Goal: Communication & Community: Answer question/provide support

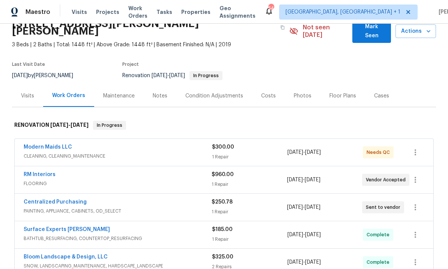
scroll to position [37, 0]
click at [65, 144] on link "Modern Maids LLC" at bounding box center [48, 146] width 48 height 5
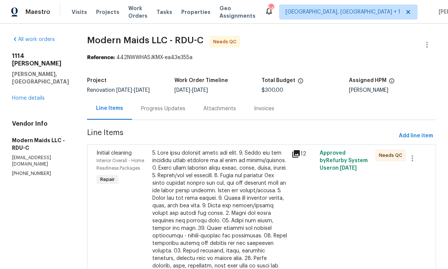
click at [300, 153] on icon at bounding box center [297, 154] width 8 height 8
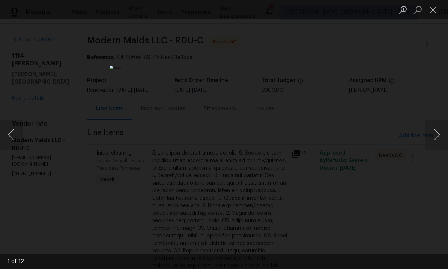
click at [447, 130] on button "Next image" at bounding box center [437, 134] width 23 height 30
click at [441, 134] on button "Next image" at bounding box center [437, 134] width 23 height 30
click at [440, 130] on button "Next image" at bounding box center [437, 134] width 23 height 30
click at [439, 132] on button "Next image" at bounding box center [437, 134] width 23 height 30
click at [438, 131] on button "Next image" at bounding box center [437, 134] width 23 height 30
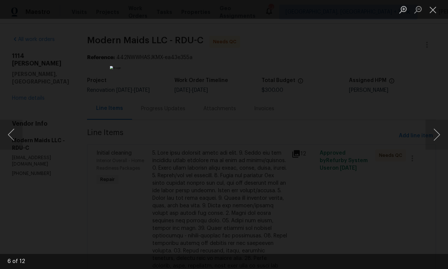
click at [439, 131] on button "Next image" at bounding box center [437, 134] width 23 height 30
click at [438, 132] on button "Next image" at bounding box center [437, 134] width 23 height 30
click at [437, 131] on button "Next image" at bounding box center [437, 134] width 23 height 30
click at [438, 130] on button "Next image" at bounding box center [437, 134] width 23 height 30
click at [439, 128] on button "Next image" at bounding box center [437, 134] width 23 height 30
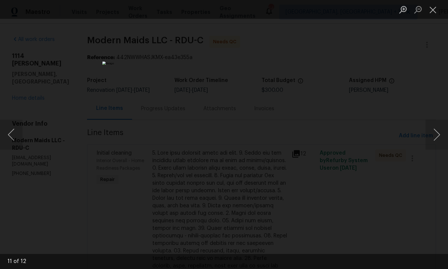
click at [444, 125] on button "Next image" at bounding box center [437, 134] width 23 height 30
click at [439, 132] on button "Next image" at bounding box center [437, 134] width 23 height 30
click at [443, 130] on button "Next image" at bounding box center [437, 134] width 23 height 30
click at [440, 130] on button "Next image" at bounding box center [437, 134] width 23 height 30
click at [440, 129] on button "Next image" at bounding box center [437, 134] width 23 height 30
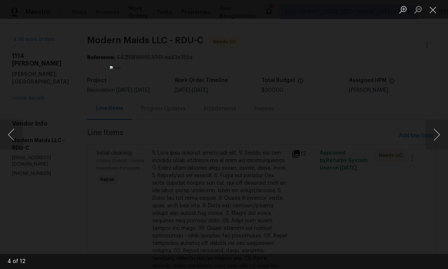
click at [444, 129] on button "Next image" at bounding box center [437, 134] width 23 height 30
click at [439, 130] on button "Next image" at bounding box center [437, 134] width 23 height 30
click at [443, 125] on button "Next image" at bounding box center [437, 134] width 23 height 30
click at [435, 136] on button "Next image" at bounding box center [437, 134] width 23 height 30
click at [441, 101] on div "Lightbox" at bounding box center [224, 134] width 448 height 269
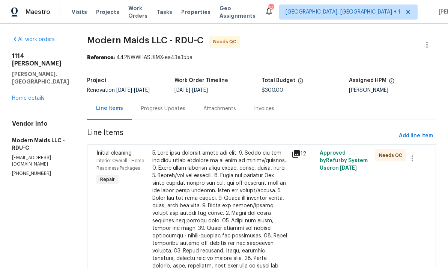
click at [30, 95] on link "Home details" at bounding box center [28, 97] width 33 height 5
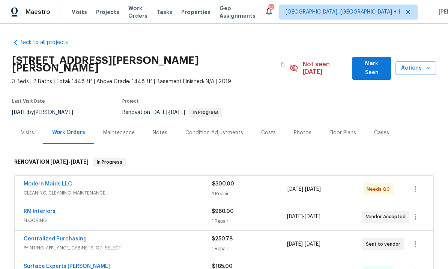
click at [74, 180] on div "Modern Maids LLC" at bounding box center [118, 184] width 189 height 9
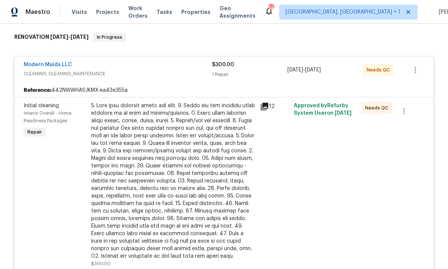
scroll to position [143, 0]
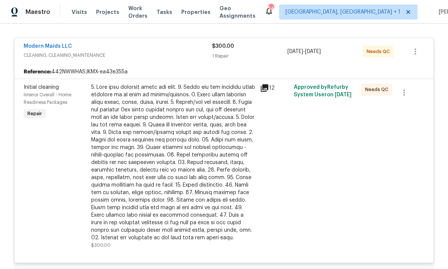
click at [266, 84] on icon at bounding box center [265, 88] width 8 height 8
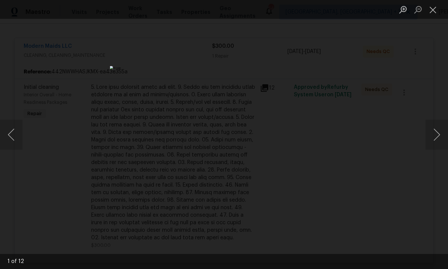
click at [434, 129] on button "Next image" at bounding box center [437, 134] width 23 height 30
click at [430, 129] on button "Next image" at bounding box center [437, 134] width 23 height 30
click at [430, 125] on button "Next image" at bounding box center [437, 134] width 23 height 30
click at [431, 125] on button "Next image" at bounding box center [437, 134] width 23 height 30
click at [432, 126] on button "Next image" at bounding box center [437, 134] width 23 height 30
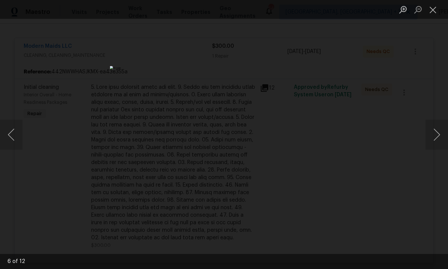
click at [434, 125] on button "Next image" at bounding box center [437, 134] width 23 height 30
click at [436, 131] on button "Next image" at bounding box center [437, 134] width 23 height 30
click at [433, 133] on button "Next image" at bounding box center [437, 134] width 23 height 30
click at [434, 132] on button "Next image" at bounding box center [437, 134] width 23 height 30
click at [435, 134] on button "Next image" at bounding box center [437, 134] width 23 height 30
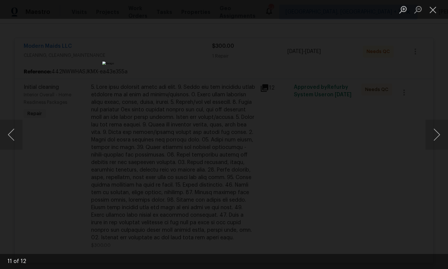
click at [435, 132] on button "Next image" at bounding box center [437, 134] width 23 height 30
click at [436, 133] on button "Next image" at bounding box center [437, 134] width 23 height 30
click at [435, 133] on button "Next image" at bounding box center [437, 134] width 23 height 30
click at [437, 133] on button "Next image" at bounding box center [437, 134] width 23 height 30
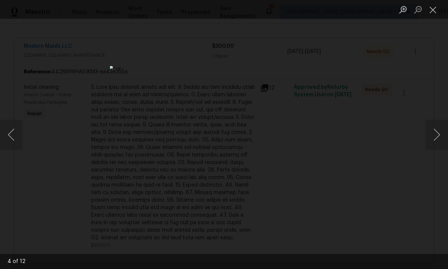
click at [439, 154] on div "Lightbox" at bounding box center [224, 134] width 448 height 269
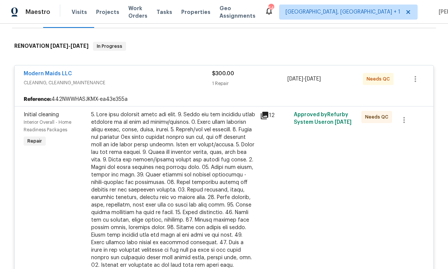
scroll to position [113, 0]
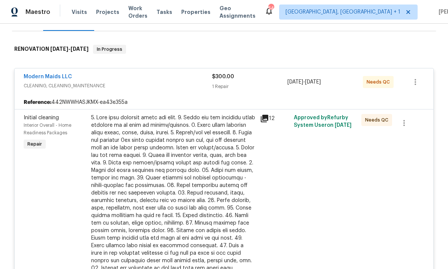
click at [46, 74] on link "Modern Maids LLC" at bounding box center [48, 76] width 48 height 5
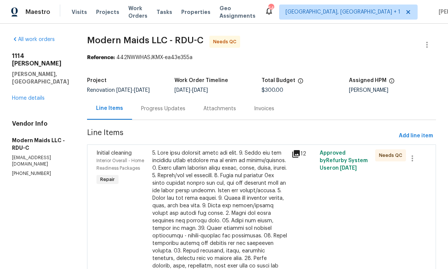
click at [169, 112] on div "Progress Updates" at bounding box center [163, 109] width 44 height 8
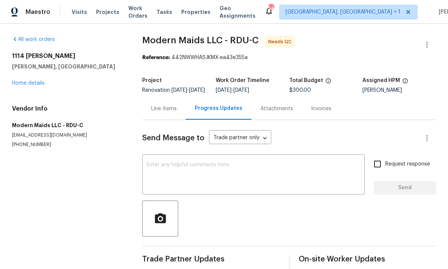
click at [35, 85] on link "Home details" at bounding box center [28, 82] width 33 height 5
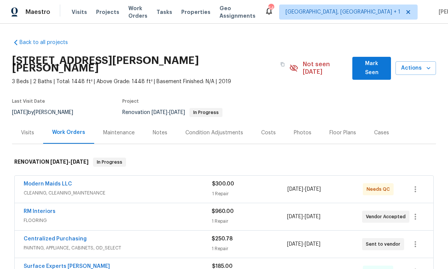
click at [45, 208] on link "RM Interiors" at bounding box center [40, 210] width 32 height 5
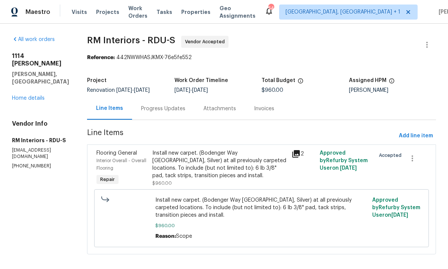
click at [158, 112] on div "Progress Updates" at bounding box center [163, 109] width 44 height 8
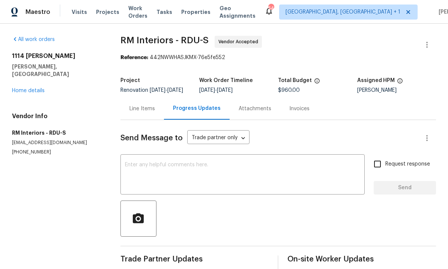
click at [31, 88] on link "Home details" at bounding box center [28, 90] width 33 height 5
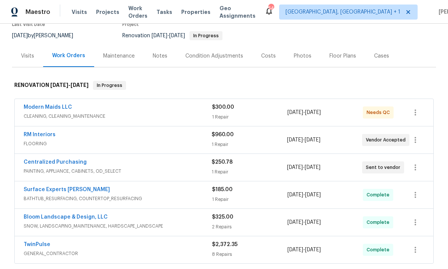
scroll to position [32, 0]
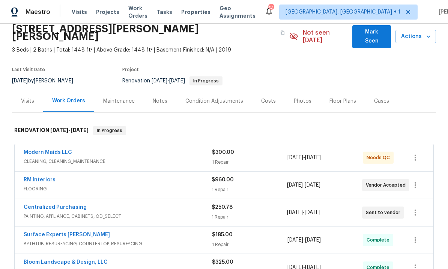
click at [272, 97] on div "Costs" at bounding box center [268, 101] width 15 height 8
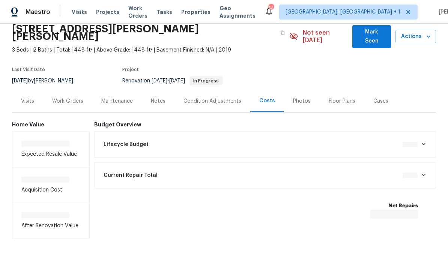
scroll to position [11, 0]
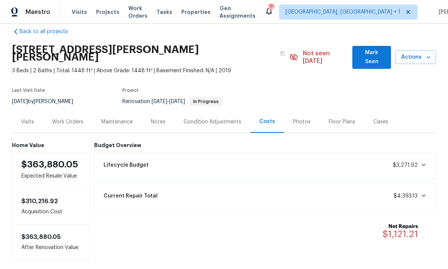
click at [65, 118] on div "Work Orders" at bounding box center [67, 122] width 31 height 8
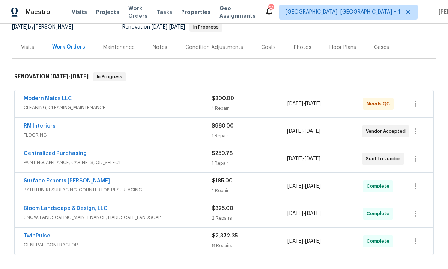
scroll to position [87, 0]
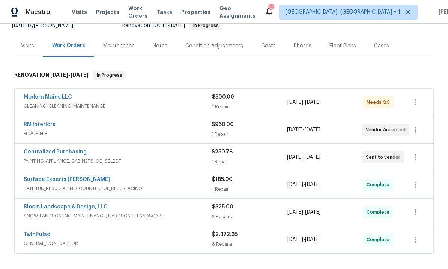
click at [41, 122] on link "RM Interiors" at bounding box center [40, 124] width 32 height 5
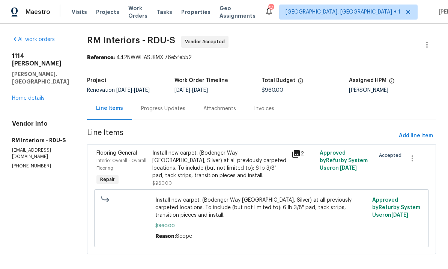
click at [154, 108] on div "Progress Updates" at bounding box center [163, 109] width 44 height 8
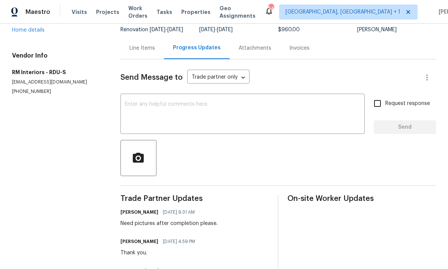
scroll to position [60, 0]
click at [142, 52] on div "Line Items" at bounding box center [143, 49] width 26 height 8
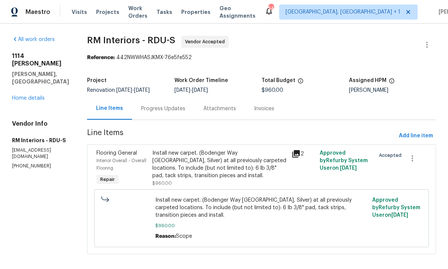
click at [33, 95] on link "Home details" at bounding box center [28, 97] width 33 height 5
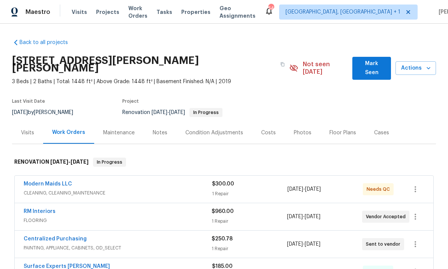
click at [53, 181] on link "Modern Maids LLC" at bounding box center [48, 183] width 48 height 5
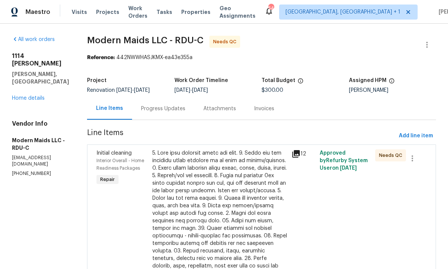
click at [168, 112] on div "Progress Updates" at bounding box center [163, 109] width 44 height 8
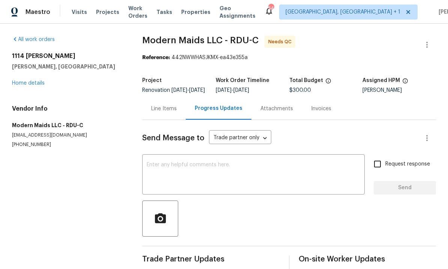
scroll to position [28, 0]
click at [32, 80] on link "Home details" at bounding box center [28, 82] width 33 height 5
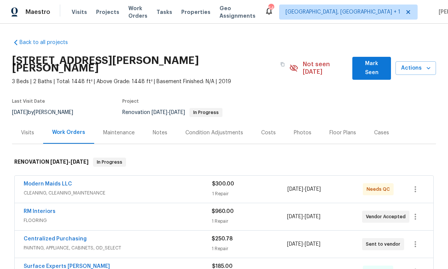
click at [35, 208] on link "RM Interiors" at bounding box center [40, 210] width 32 height 5
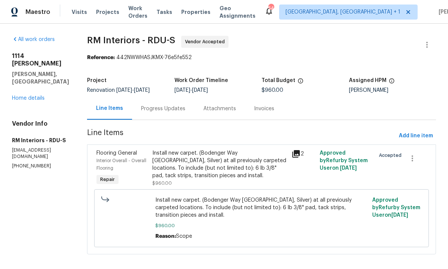
scroll to position [8, 0]
click at [162, 105] on div "Progress Updates" at bounding box center [163, 109] width 44 height 8
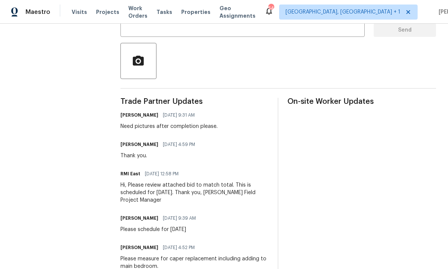
scroll to position [157, 0]
click at [152, 21] on textarea at bounding box center [242, 18] width 235 height 26
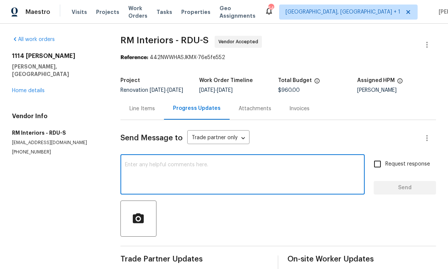
scroll to position [0, 0]
click at [30, 88] on link "Home details" at bounding box center [28, 90] width 33 height 5
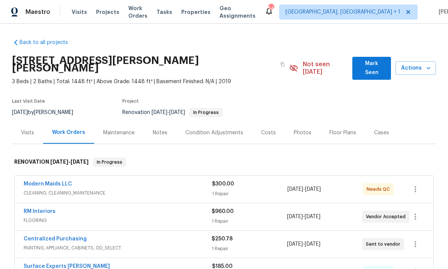
click at [44, 208] on link "RM Interiors" at bounding box center [40, 210] width 32 height 5
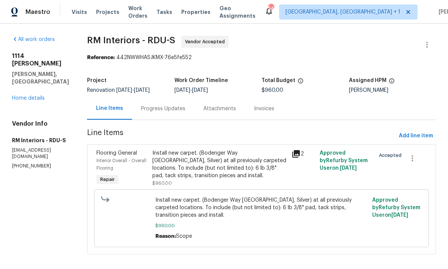
click at [161, 111] on div "Progress Updates" at bounding box center [163, 109] width 44 height 8
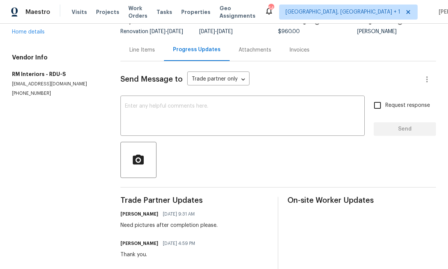
scroll to position [15, 0]
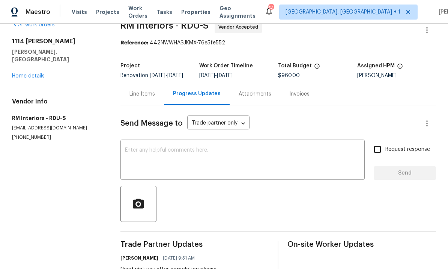
click at [143, 98] on div "Line Items" at bounding box center [143, 94] width 26 height 8
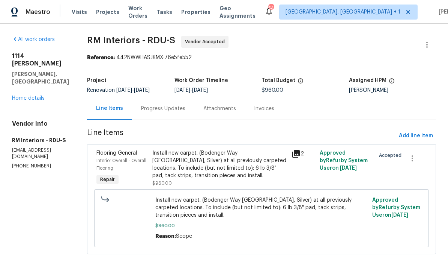
click at [196, 169] on div "Install new carpet. (Bodenger Way 945 Winter Ash, Silver) at all previously car…" at bounding box center [219, 164] width 135 height 30
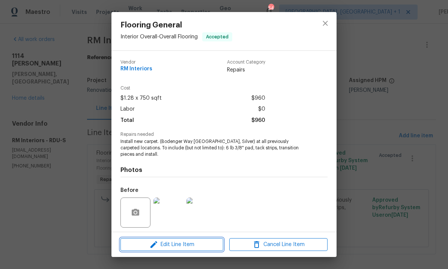
click at [174, 249] on button "Edit Line Item" at bounding box center [172, 244] width 103 height 13
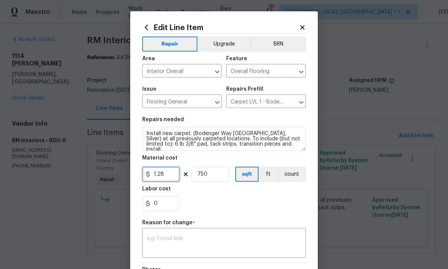
click at [171, 175] on input "1.28" at bounding box center [161, 173] width 38 height 15
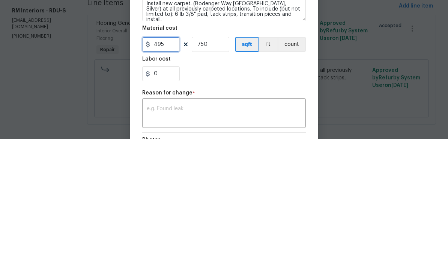
type input "495"
click at [217, 166] on input "750" at bounding box center [211, 173] width 38 height 15
type input "1"
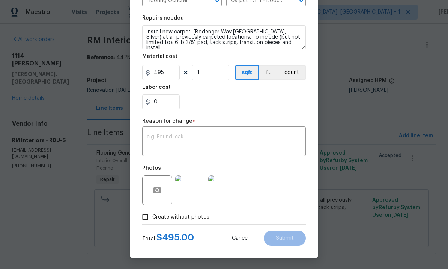
scroll to position [103, 0]
click at [166, 140] on textarea at bounding box center [224, 142] width 155 height 16
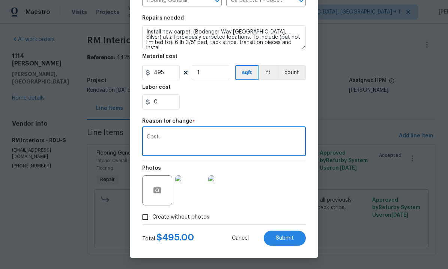
type textarea "Cost."
click at [282, 237] on span "Submit" at bounding box center [285, 238] width 18 height 6
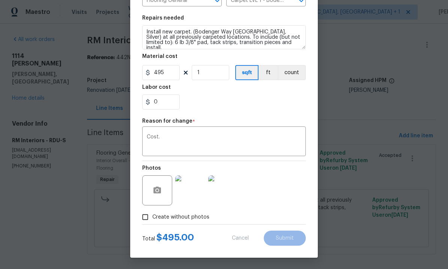
type input "1.28"
type input "750"
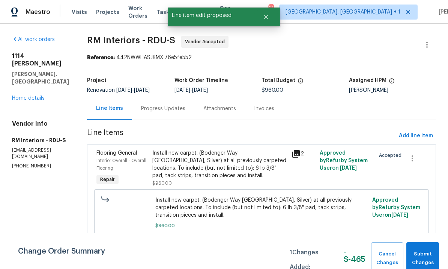
scroll to position [0, 0]
click at [430, 261] on span "Submit Changes" at bounding box center [422, 257] width 25 height 17
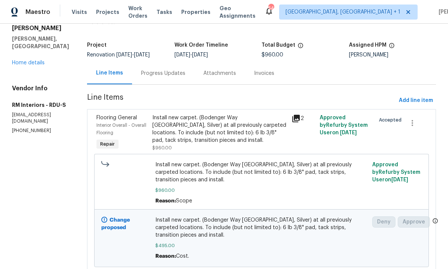
scroll to position [35, 0]
click at [37, 60] on link "Home details" at bounding box center [28, 62] width 33 height 5
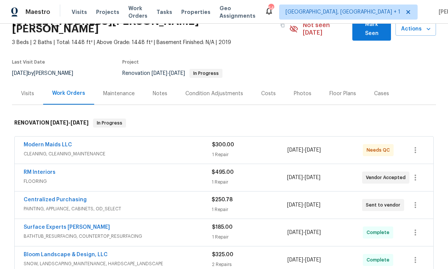
scroll to position [40, 0]
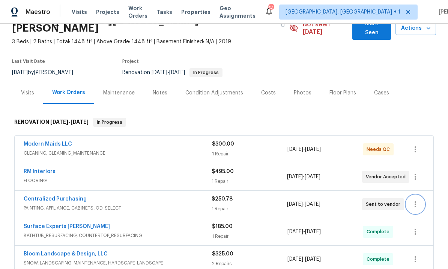
click at [417, 199] on icon "button" at bounding box center [415, 203] width 9 height 9
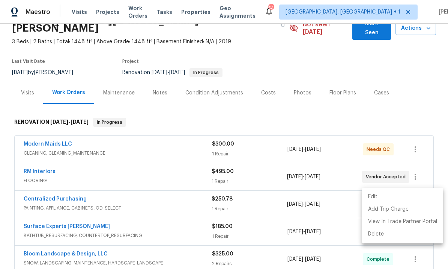
click at [174, 198] on div at bounding box center [224, 134] width 448 height 269
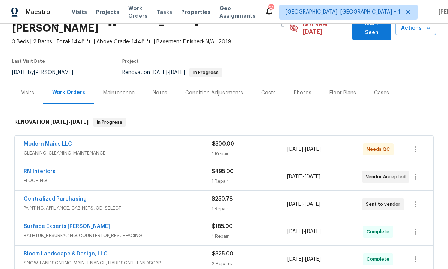
click at [49, 169] on link "RM Interiors" at bounding box center [40, 171] width 32 height 5
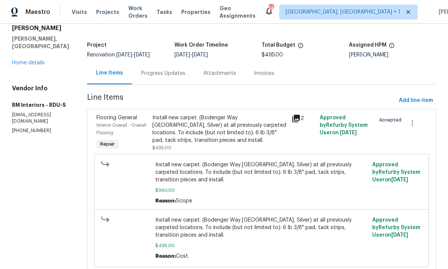
scroll to position [35, 0]
click at [165, 75] on div "Progress Updates" at bounding box center [163, 74] width 44 height 8
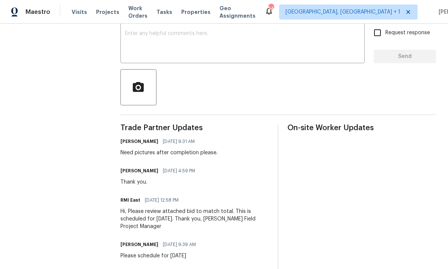
scroll to position [133, 0]
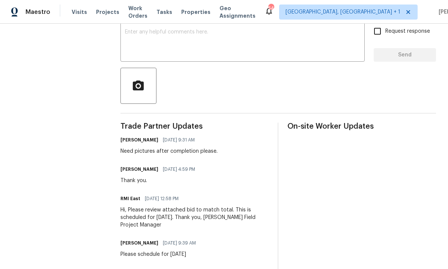
click at [168, 44] on textarea at bounding box center [242, 42] width 235 height 26
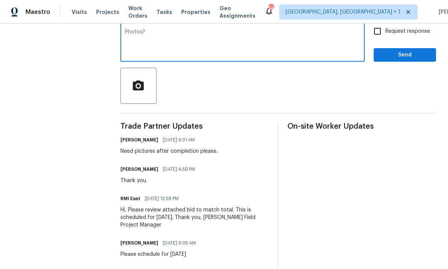
type textarea "Photos?"
click at [378, 35] on input "Request response" at bounding box center [378, 31] width 16 height 16
checkbox input "true"
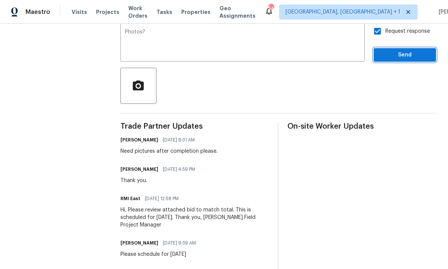
click at [406, 62] on button "Send" at bounding box center [405, 55] width 62 height 14
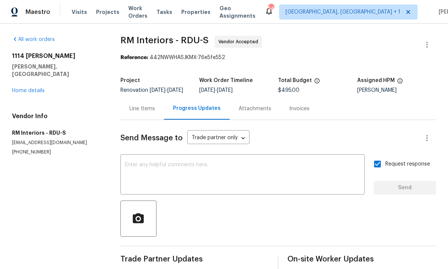
scroll to position [0, 0]
click at [33, 88] on link "Home details" at bounding box center [28, 90] width 33 height 5
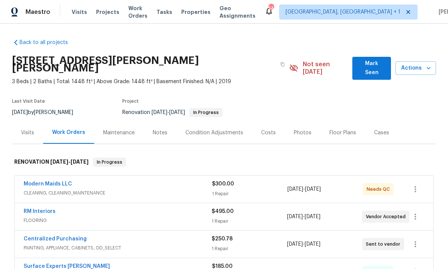
click at [64, 236] on link "Centralized Purchasing" at bounding box center [55, 238] width 63 height 5
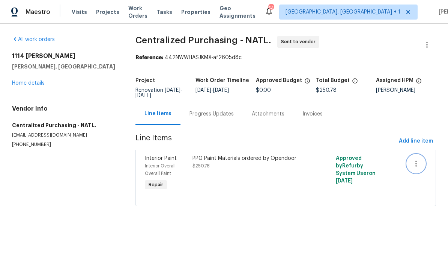
click at [419, 166] on icon "button" at bounding box center [416, 163] width 9 height 9
click at [386, 229] on div at bounding box center [224, 134] width 448 height 269
click at [31, 85] on link "Home details" at bounding box center [28, 82] width 33 height 5
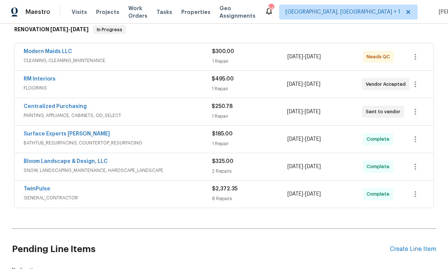
scroll to position [133, 0]
click at [414, 107] on icon "button" at bounding box center [415, 111] width 9 height 9
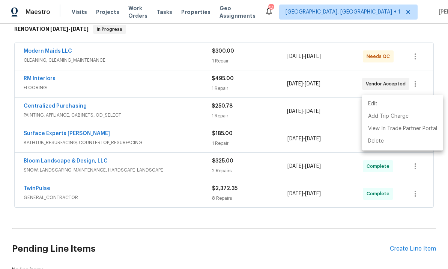
click at [334, 121] on div at bounding box center [224, 134] width 448 height 269
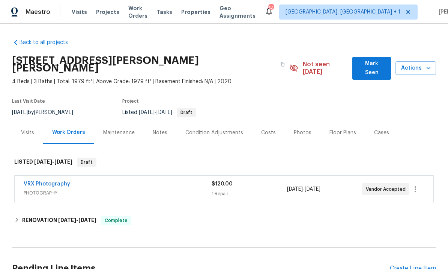
click at [296, 129] on div "Photos" at bounding box center [303, 133] width 18 height 8
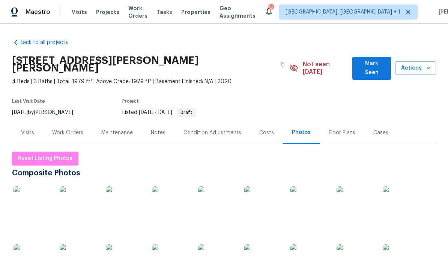
click at [42, 196] on img at bounding box center [33, 205] width 38 height 38
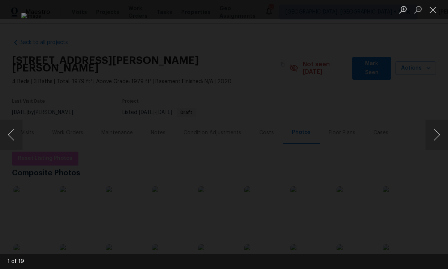
click at [440, 137] on button "Next image" at bounding box center [437, 134] width 23 height 30
click at [439, 135] on button "Next image" at bounding box center [437, 134] width 23 height 30
click at [436, 135] on button "Next image" at bounding box center [437, 134] width 23 height 30
click at [436, 136] on button "Next image" at bounding box center [437, 134] width 23 height 30
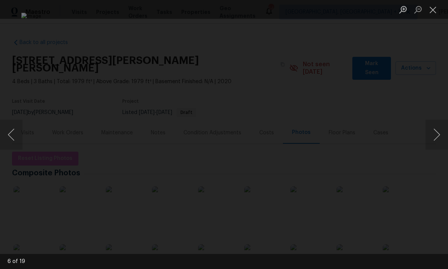
click at [434, 139] on button "Next image" at bounding box center [437, 134] width 23 height 30
click at [437, 136] on button "Next image" at bounding box center [437, 134] width 23 height 30
click at [438, 136] on button "Next image" at bounding box center [437, 134] width 23 height 30
click at [436, 138] on button "Next image" at bounding box center [437, 134] width 23 height 30
click at [436, 139] on button "Next image" at bounding box center [437, 134] width 23 height 30
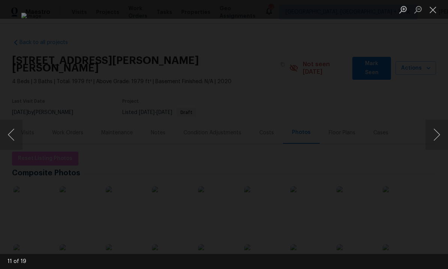
click at [437, 139] on button "Next image" at bounding box center [437, 134] width 23 height 30
click at [435, 139] on button "Next image" at bounding box center [437, 134] width 23 height 30
click at [438, 138] on button "Next image" at bounding box center [437, 134] width 23 height 30
click at [441, 135] on button "Next image" at bounding box center [437, 134] width 23 height 30
click at [441, 137] on button "Next image" at bounding box center [437, 134] width 23 height 30
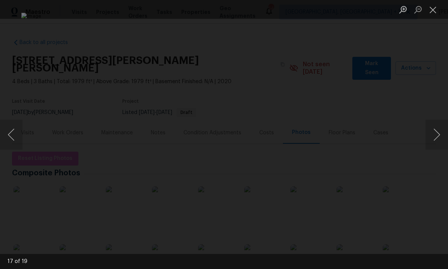
click at [445, 134] on button "Next image" at bounding box center [437, 134] width 23 height 30
click at [441, 139] on button "Next image" at bounding box center [437, 134] width 23 height 30
click at [438, 171] on div "Lightbox" at bounding box center [224, 134] width 448 height 269
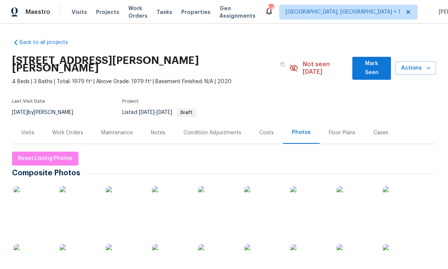
click at [154, 129] on div "Notes" at bounding box center [158, 133] width 15 height 8
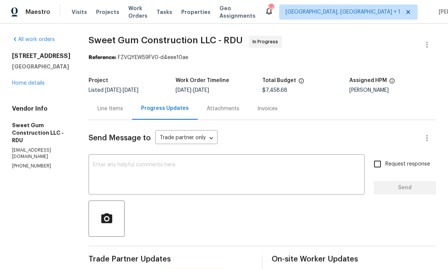
click at [31, 84] on link "Home details" at bounding box center [28, 82] width 33 height 5
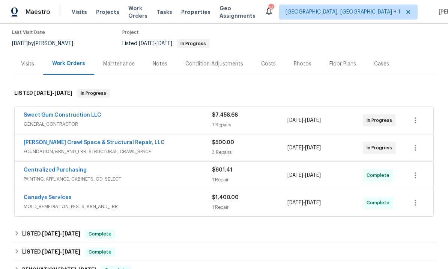
scroll to position [63, 0]
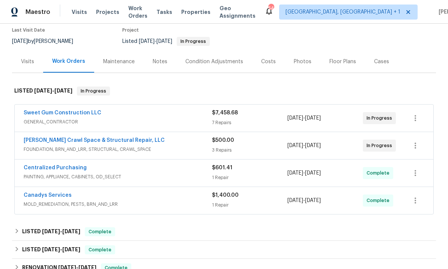
click at [67, 112] on link "Sweet Gum Construction LLC" at bounding box center [63, 112] width 78 height 5
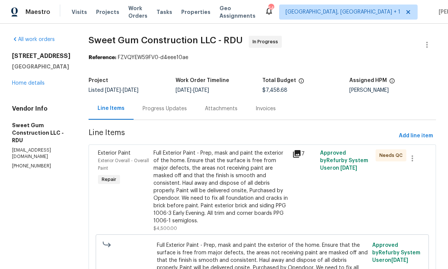
click at [177, 112] on div "Progress Updates" at bounding box center [165, 109] width 44 height 8
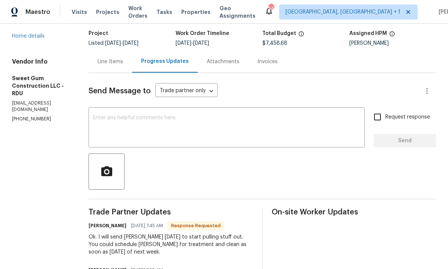
scroll to position [45, 0]
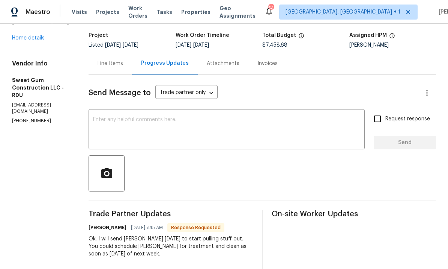
click at [32, 35] on link "Home details" at bounding box center [28, 37] width 33 height 5
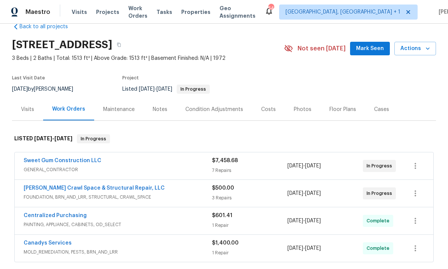
scroll to position [32, 0]
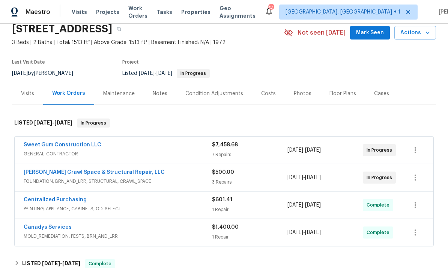
click at [111, 174] on link "Falcone Crawl Space & Structural Repair, LLC" at bounding box center [94, 171] width 141 height 5
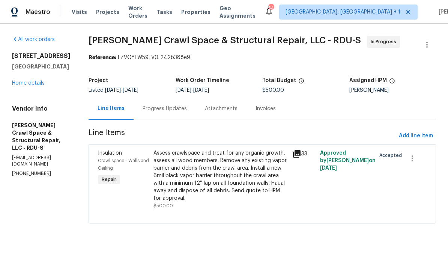
click at [168, 108] on div "Progress Updates" at bounding box center [165, 109] width 44 height 8
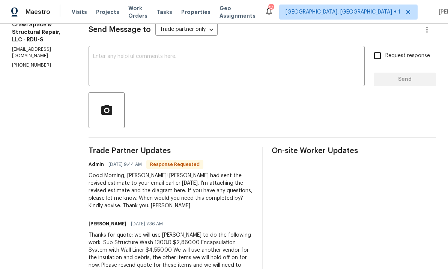
scroll to position [97, 0]
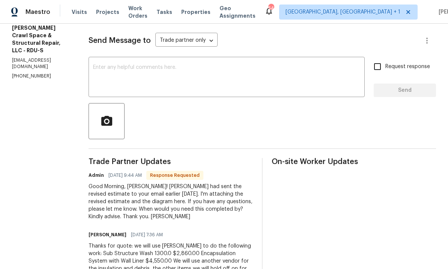
click at [137, 68] on textarea at bounding box center [226, 78] width 267 height 26
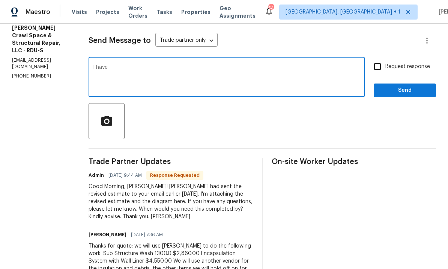
type textarea "I"
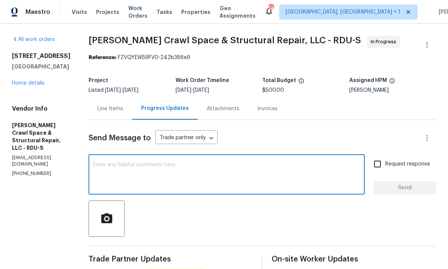
scroll to position [0, 0]
click at [36, 81] on link "Home details" at bounding box center [28, 82] width 33 height 5
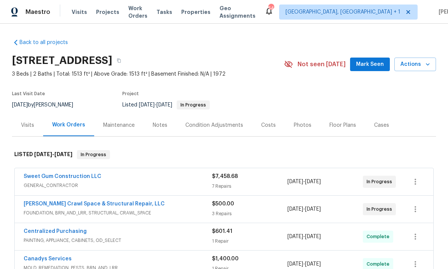
click at [75, 175] on link "Sweet Gum Construction LLC" at bounding box center [63, 176] width 78 height 5
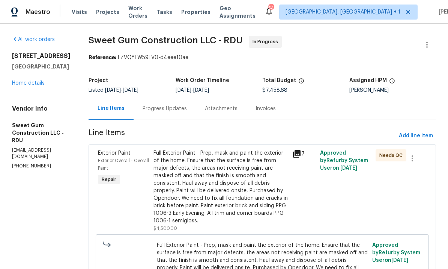
click at [175, 108] on div "Progress Updates" at bounding box center [165, 109] width 44 height 8
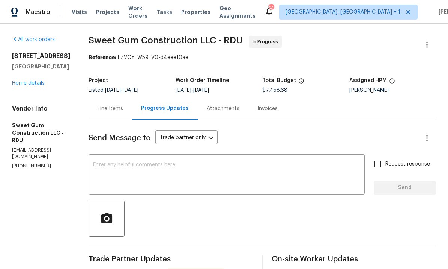
click at [129, 162] on textarea at bounding box center [226, 175] width 267 height 26
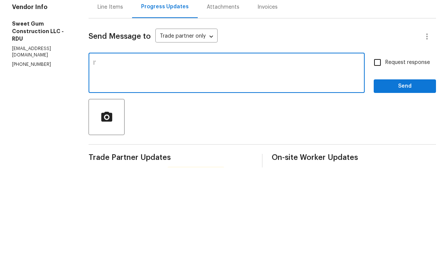
type textarea "I"
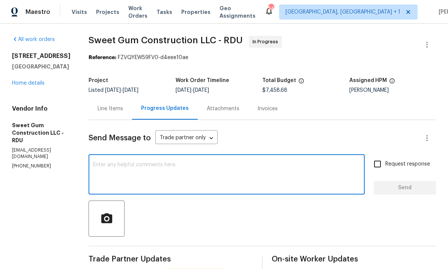
click at [32, 80] on link "Home details" at bounding box center [28, 82] width 33 height 5
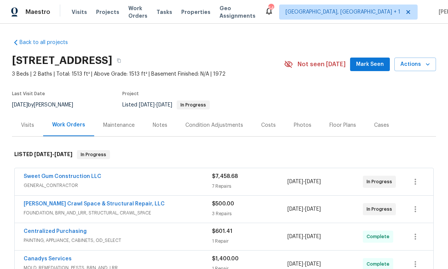
click at [106, 201] on link "Falcone Crawl Space & Structural Repair, LLC" at bounding box center [94, 203] width 141 height 5
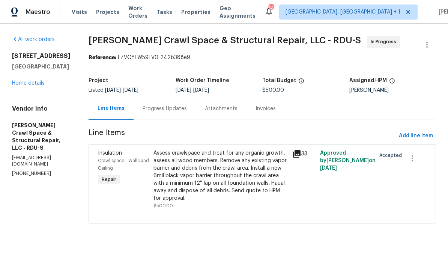
click at [164, 107] on div "Progress Updates" at bounding box center [165, 109] width 44 height 8
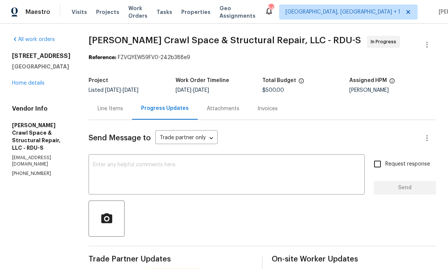
click at [118, 110] on div "Line Items" at bounding box center [111, 109] width 26 height 8
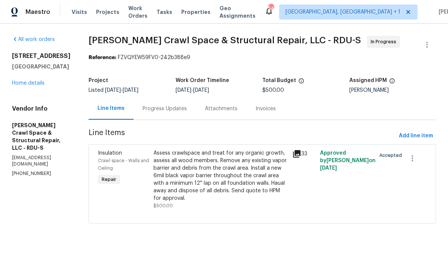
click at [213, 178] on div "Assess crawlspace and treat for any organic growth, assess all wood members. Re…" at bounding box center [221, 175] width 134 height 53
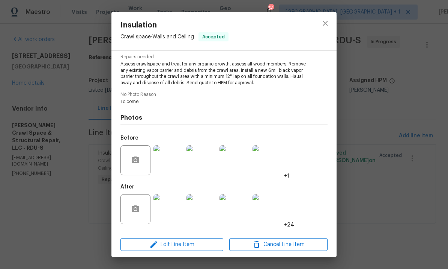
scroll to position [84, 0]
click at [188, 247] on span "Edit Line Item" at bounding box center [172, 244] width 98 height 9
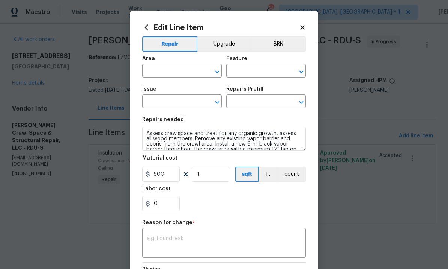
type input "Crawl space"
type input "Walls and Ceiling"
type input "Insulation"
type input "Install 6 Mil Vapor Barrier $0.56"
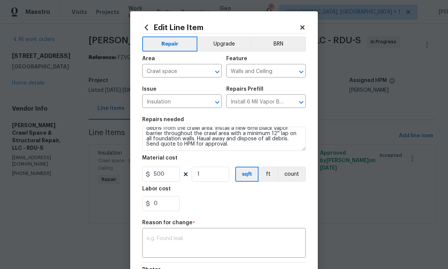
scroll to position [16, 0]
click at [394, 191] on body "Maestro Visits Projects Work Orders Tasks Properties Geo Assignments 54 Albuque…" at bounding box center [224, 122] width 448 height 244
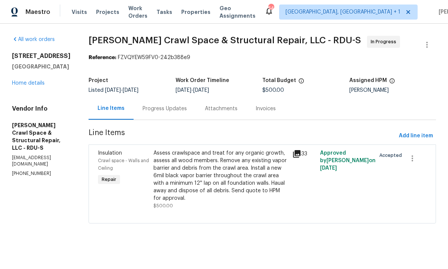
click at [302, 149] on icon at bounding box center [297, 153] width 9 height 9
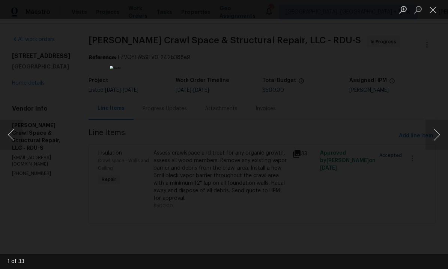
click at [435, 129] on button "Next image" at bounding box center [437, 134] width 23 height 30
click at [436, 131] on button "Next image" at bounding box center [437, 134] width 23 height 30
click at [437, 137] on button "Next image" at bounding box center [437, 134] width 23 height 30
click at [439, 136] on button "Next image" at bounding box center [437, 134] width 23 height 30
click at [440, 183] on div "Lightbox" at bounding box center [224, 134] width 448 height 269
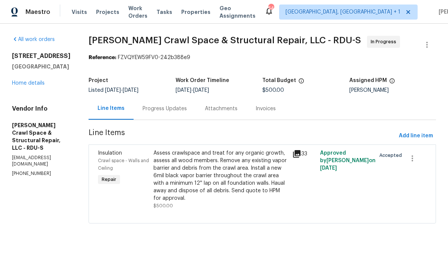
click at [207, 176] on div "Assess crawlspace and treat for any organic growth, assess all wood members. Re…" at bounding box center [221, 175] width 134 height 53
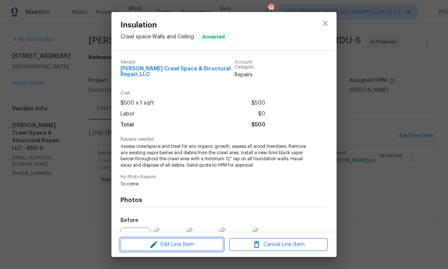
click at [183, 249] on button "Edit Line Item" at bounding box center [172, 244] width 103 height 13
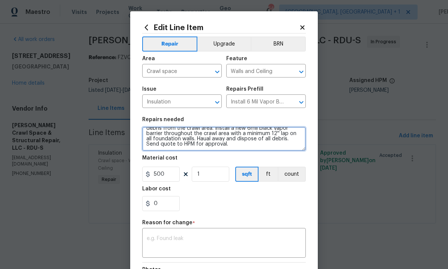
click at [220, 146] on textarea "Assess crawlspace and treat for any organic growth, assess all wood members. Re…" at bounding box center [224, 139] width 164 height 24
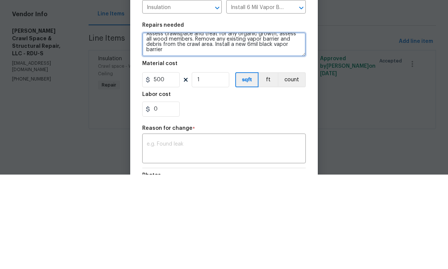
scroll to position [0, 0]
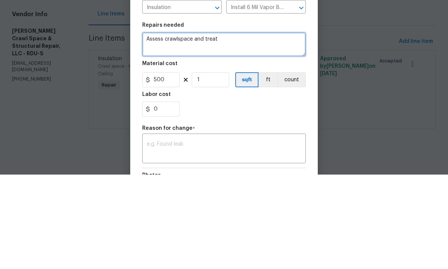
type textarea "Assess crawlspace"
click at [174, 127] on textarea at bounding box center [224, 139] width 164 height 24
paste textarea "Sub Structure Wash Using a peroxide-based solution, Falcones Certified Crawlspa…"
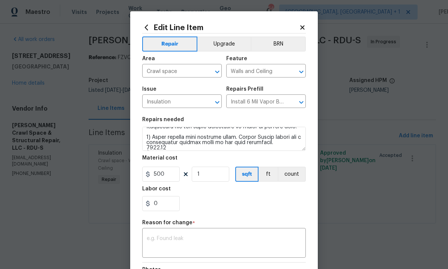
scroll to position [111, 0]
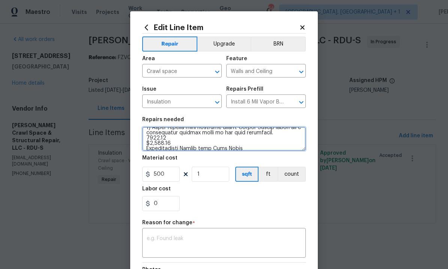
click at [178, 142] on textarea at bounding box center [224, 139] width 164 height 24
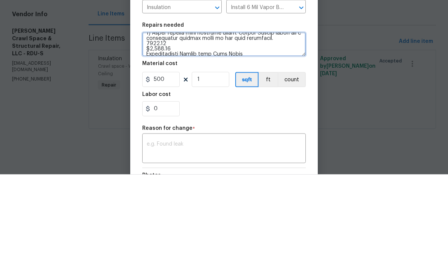
click at [185, 127] on textarea at bounding box center [224, 139] width 164 height 24
click at [181, 127] on textarea at bounding box center [224, 139] width 164 height 24
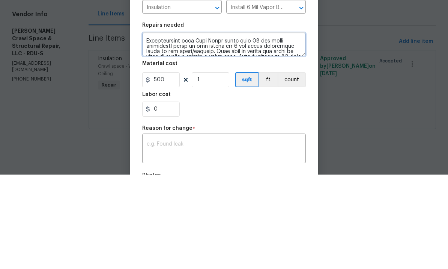
scroll to position [172, 0]
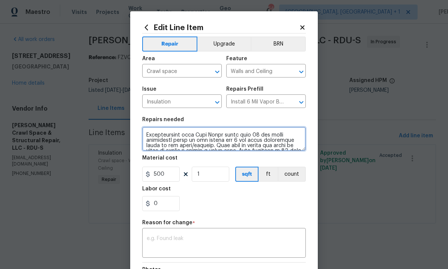
type textarea "Sub Structure Wash Using a peroxide-based solution, Falcones Certified Crawlspa…"
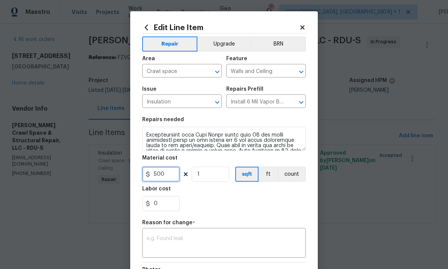
click at [172, 181] on input "500" at bounding box center [161, 173] width 38 height 15
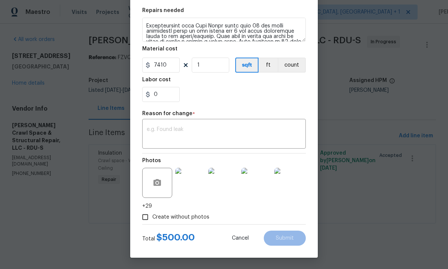
scroll to position [110, 0]
type input "7410"
click at [177, 133] on textarea at bounding box center [224, 135] width 155 height 16
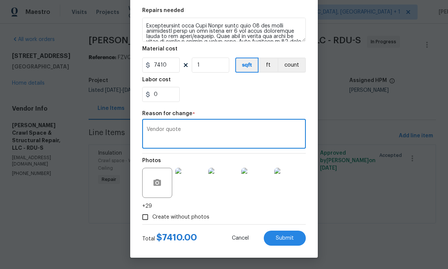
type textarea "Vendor quote"
click at [282, 243] on button "Submit" at bounding box center [285, 237] width 42 height 15
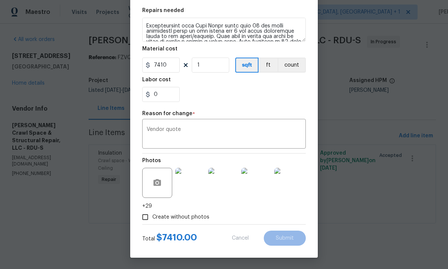
type textarea "Assess crawlspace and treat for any organic growth, assess all wood members. Re…"
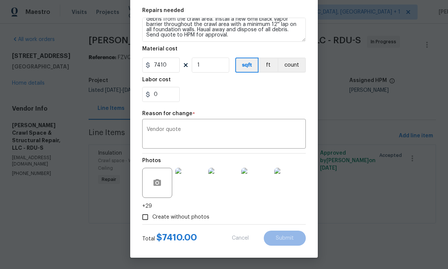
type input "500"
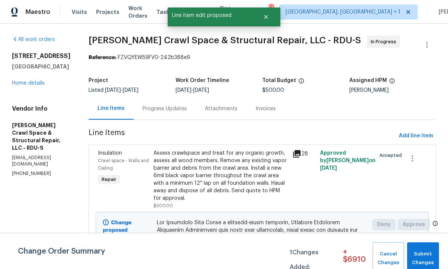
scroll to position [0, 0]
click at [420, 258] on span "Submit Changes" at bounding box center [423, 257] width 24 height 17
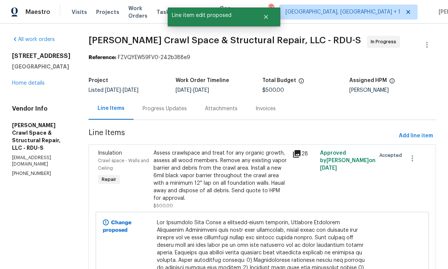
click at [31, 85] on link "Home details" at bounding box center [28, 82] width 33 height 5
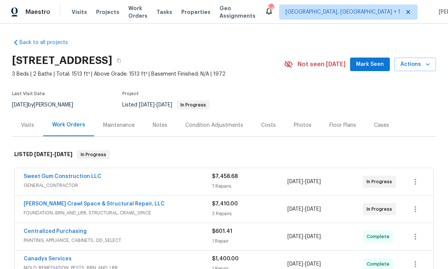
click at [67, 177] on link "Sweet Gum Construction LLC" at bounding box center [63, 176] width 78 height 5
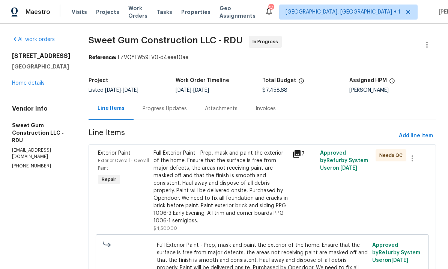
click at [178, 110] on div "Progress Updates" at bounding box center [165, 109] width 44 height 8
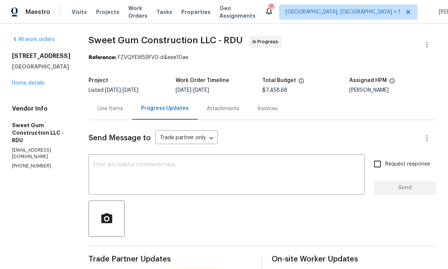
click at [191, 168] on textarea at bounding box center [226, 175] width 267 height 26
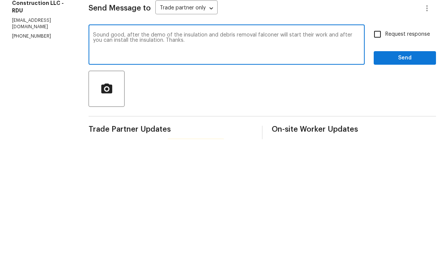
type textarea "Sound good, after the demo of the insulation and debris removal falconer will s…"
click at [391, 160] on span "Request response" at bounding box center [408, 164] width 45 height 8
click at [386, 156] on input "Request response" at bounding box center [378, 164] width 16 height 16
checkbox input "true"
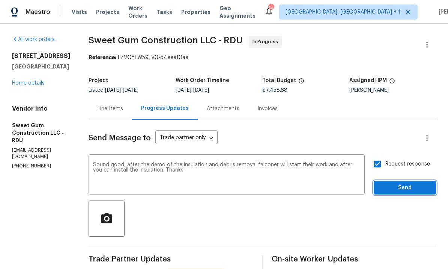
click at [410, 183] on span "Send" at bounding box center [405, 187] width 50 height 9
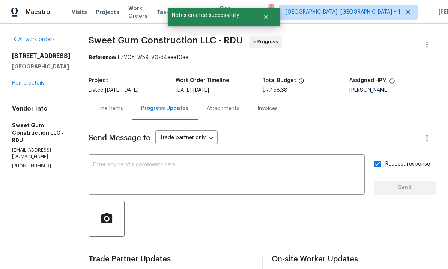
click at [33, 80] on link "Home details" at bounding box center [28, 82] width 33 height 5
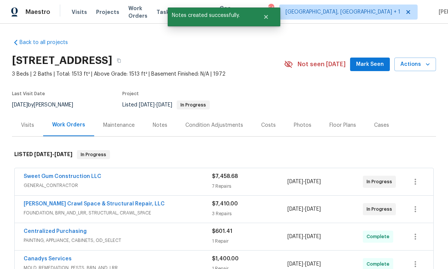
click at [129, 201] on link "Falcone Crawl Space & Structural Repair, LLC" at bounding box center [94, 203] width 141 height 5
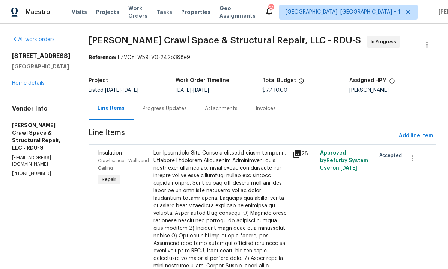
click at [174, 105] on div "Progress Updates" at bounding box center [165, 109] width 44 height 8
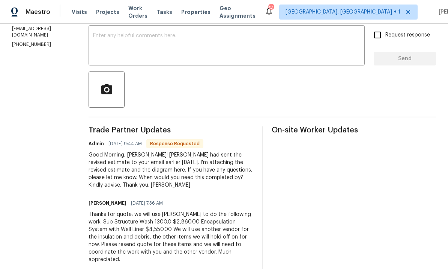
scroll to position [101, 0]
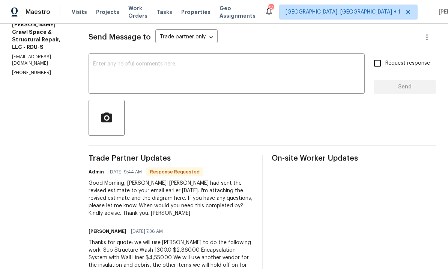
click at [129, 61] on textarea at bounding box center [226, 74] width 267 height 26
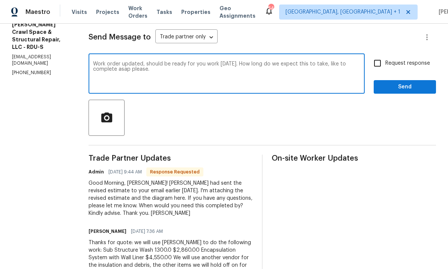
type textarea "Work order updated, should be ready for you work Tuesday. How long do we expect…"
click at [379, 55] on input "Request response" at bounding box center [378, 63] width 16 height 16
checkbox input "true"
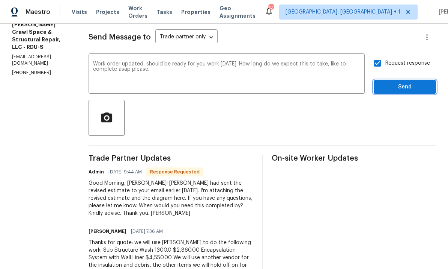
click at [407, 82] on span "Send" at bounding box center [405, 86] width 50 height 9
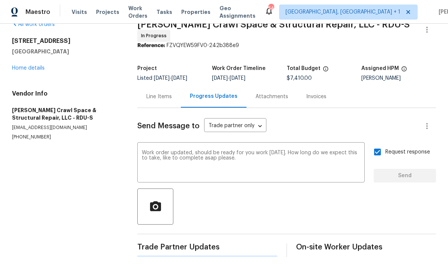
scroll to position [0, 0]
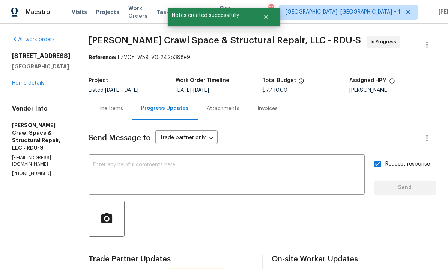
click at [32, 80] on link "Home details" at bounding box center [28, 82] width 33 height 5
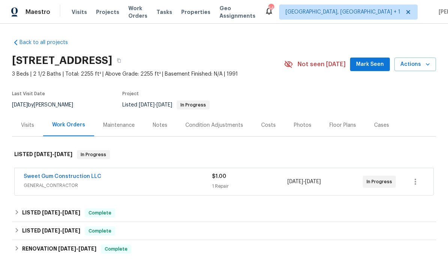
click at [61, 177] on link "Sweet Gum Construction LLC" at bounding box center [63, 176] width 78 height 5
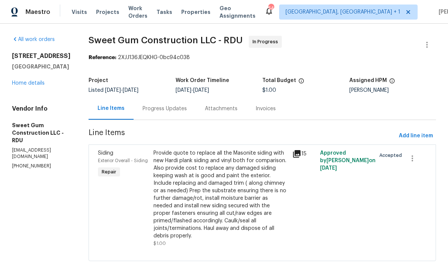
click at [182, 112] on div "Progress Updates" at bounding box center [165, 109] width 44 height 8
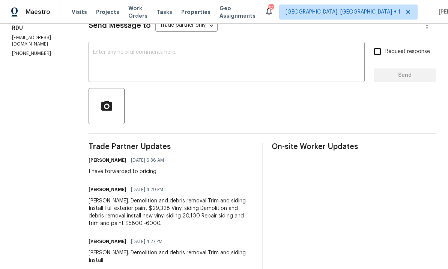
scroll to position [128, 0]
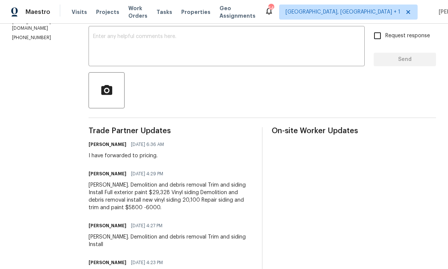
click at [155, 48] on textarea at bounding box center [226, 47] width 267 height 26
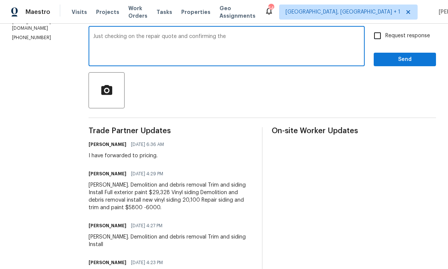
click at [257, 39] on textarea "Just checking on the repair quote and confirming the" at bounding box center [226, 47] width 267 height 26
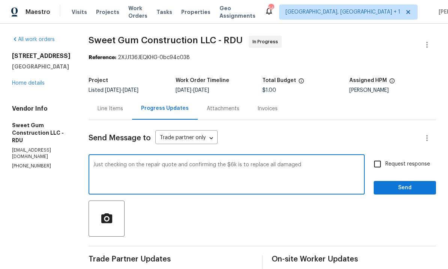
scroll to position [0, 0]
click at [318, 165] on textarea "Just checking on the repair quote and confirming the $6k is to replace all dama…" at bounding box center [226, 175] width 267 height 26
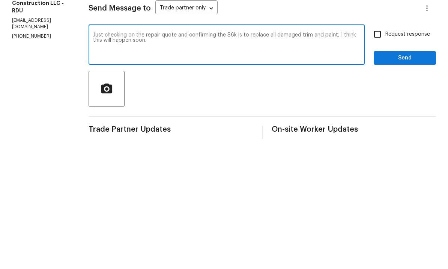
type textarea "Just checking on the repair quote and confirming the $6k is to replace all dama…"
click at [380, 156] on input "Request response" at bounding box center [378, 164] width 16 height 16
checkbox input "true"
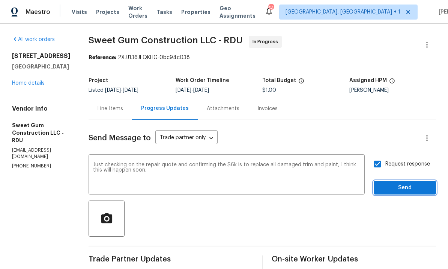
click at [408, 183] on span "Send" at bounding box center [405, 187] width 50 height 9
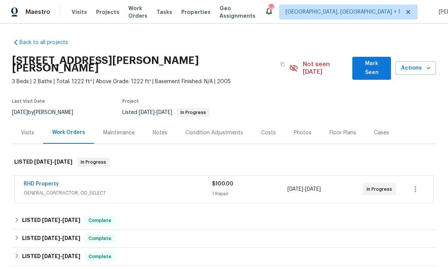
click at [106, 15] on span "Projects" at bounding box center [107, 12] width 23 height 8
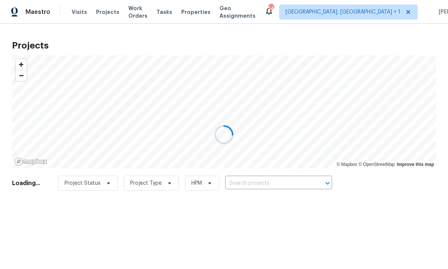
click at [259, 183] on div at bounding box center [224, 134] width 448 height 269
click at [256, 184] on div at bounding box center [224, 134] width 448 height 269
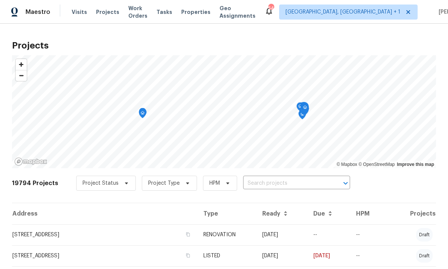
click at [264, 188] on input "text" at bounding box center [286, 183] width 86 height 12
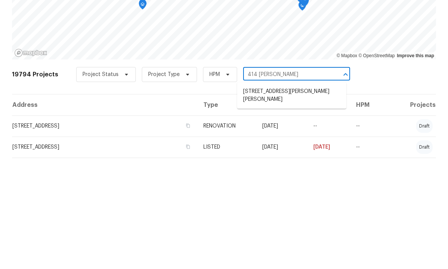
type input "414 Longfellow"
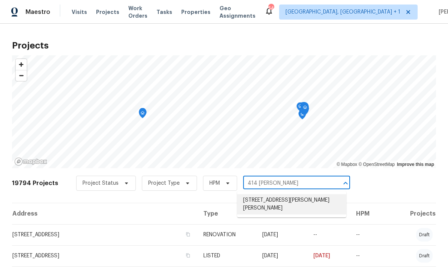
click at [271, 194] on li "414 Longfellow St, Fuquay Varina, NC 27526" at bounding box center [291, 204] width 109 height 20
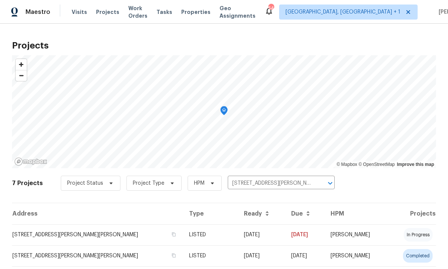
click at [227, 229] on td "LISTED" at bounding box center [210, 234] width 55 height 21
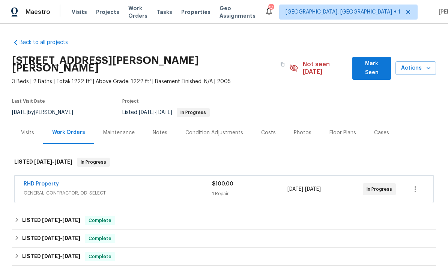
click at [47, 181] on link "RHD Property" at bounding box center [41, 183] width 35 height 5
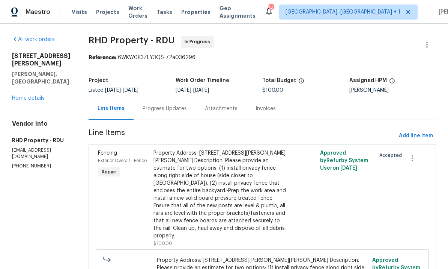
click at [171, 108] on div "Progress Updates" at bounding box center [165, 109] width 44 height 8
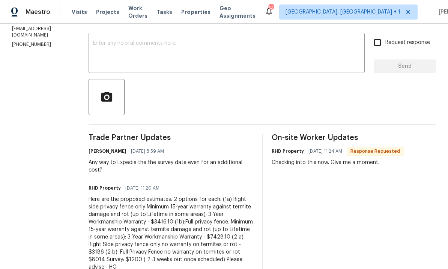
scroll to position [133, 0]
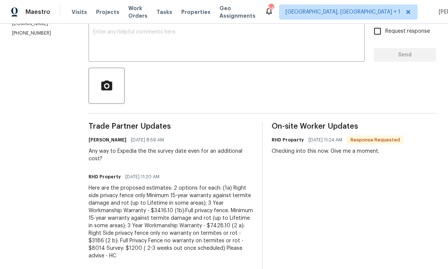
click at [134, 44] on textarea at bounding box center [226, 42] width 267 height 26
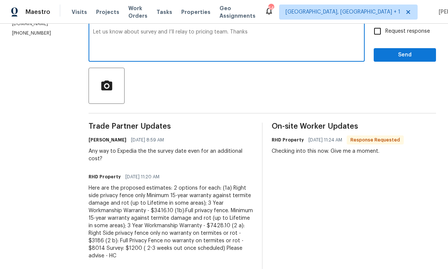
type textarea "Let us know about survey and I’ll relay to pricing team. Thanks"
click at [379, 30] on input "Request response" at bounding box center [378, 31] width 16 height 16
checkbox input "true"
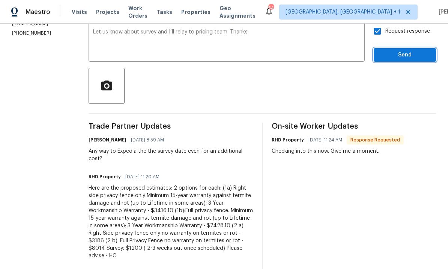
click at [405, 57] on span "Send" at bounding box center [405, 54] width 50 height 9
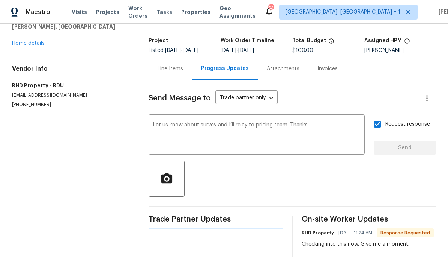
scroll to position [20, 0]
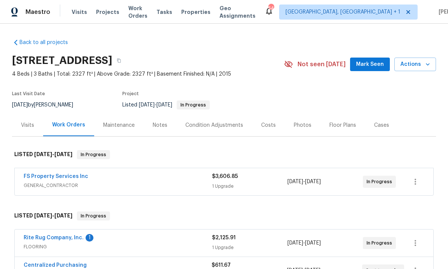
click at [371, 63] on span "Mark Seen" at bounding box center [370, 64] width 28 height 9
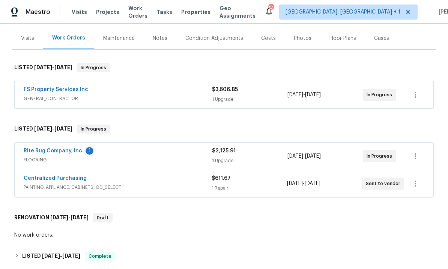
scroll to position [100, 0]
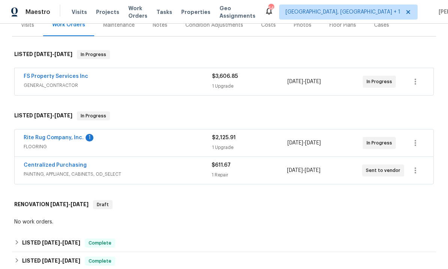
click at [56, 140] on link "Rite Rug Company, Inc." at bounding box center [54, 137] width 60 height 5
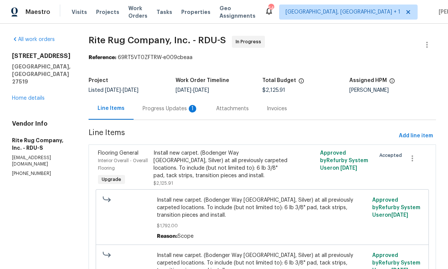
click at [171, 107] on div "Progress Updates 1" at bounding box center [171, 109] width 56 height 8
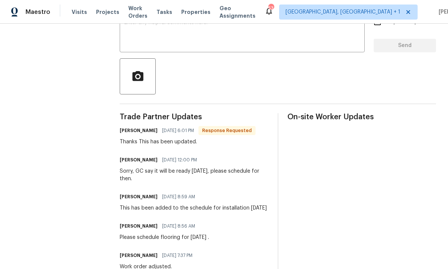
scroll to position [117, 0]
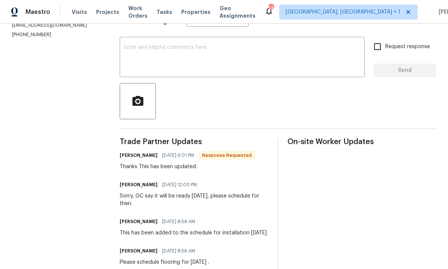
click at [164, 56] on textarea at bounding box center [242, 58] width 236 height 26
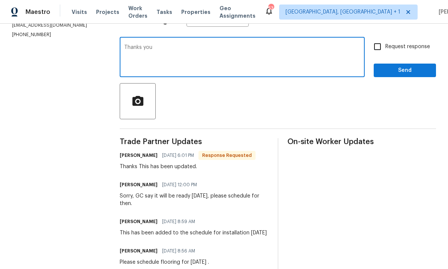
type textarea "Thanks you"
click at [382, 47] on input "Request response" at bounding box center [378, 47] width 16 height 16
checkbox input "true"
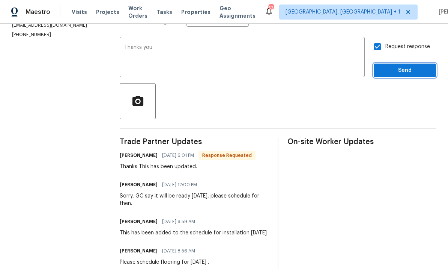
click at [404, 72] on span "Send" at bounding box center [405, 70] width 50 height 9
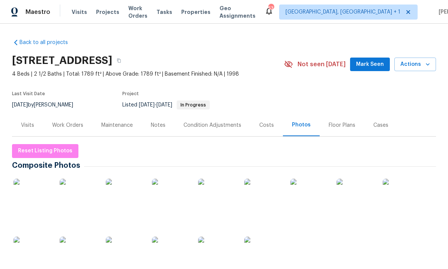
click at [370, 60] on span "Mark Seen" at bounding box center [370, 64] width 28 height 9
click at [66, 126] on div "Work Orders" at bounding box center [67, 125] width 31 height 8
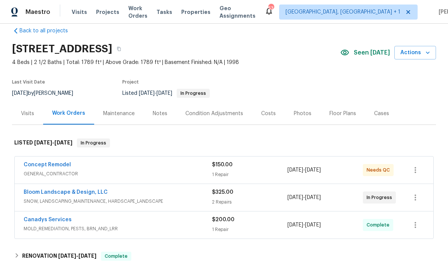
scroll to position [17, 0]
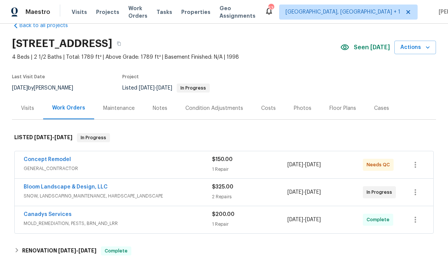
click at [57, 161] on link "Concept Remodel" at bounding box center [47, 159] width 47 height 5
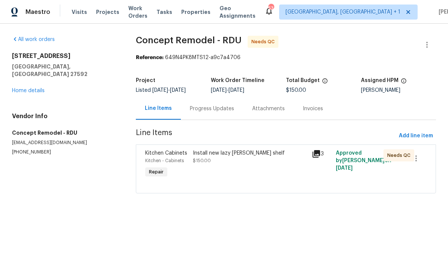
click at [231, 160] on div "Install new lazy [PERSON_NAME] shelf $150.00" at bounding box center [250, 156] width 115 height 15
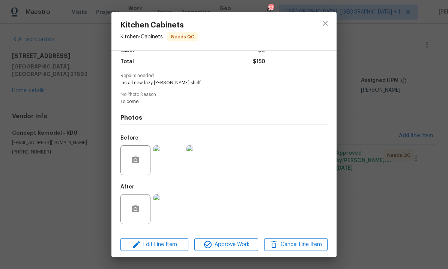
scroll to position [60, 0]
click at [177, 211] on img at bounding box center [169, 209] width 30 height 30
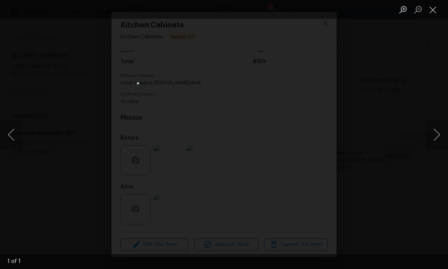
click at [438, 111] on div "Lightbox" at bounding box center [224, 134] width 448 height 269
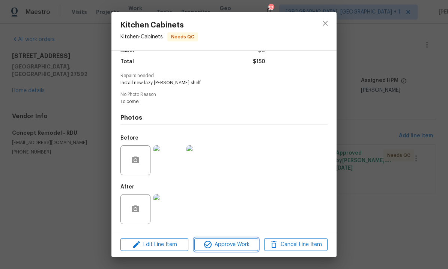
click at [232, 241] on span "Approve Work" at bounding box center [226, 244] width 59 height 9
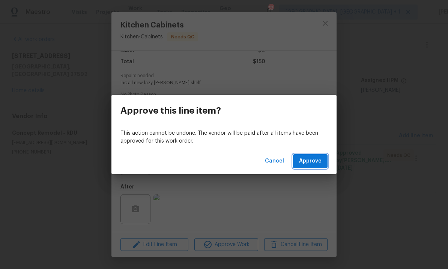
click at [309, 163] on span "Approve" at bounding box center [310, 160] width 23 height 9
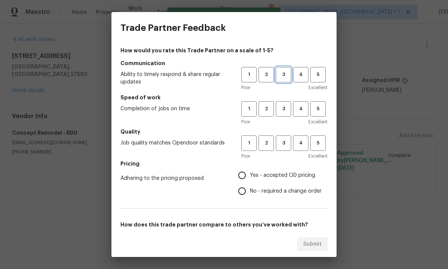
click at [284, 77] on span "3" at bounding box center [284, 74] width 14 height 9
click at [279, 108] on span "3" at bounding box center [284, 108] width 14 height 9
click at [283, 135] on button "3" at bounding box center [283, 142] width 15 height 15
radio input "true"
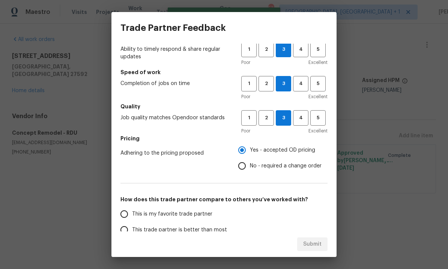
scroll to position [59, 0]
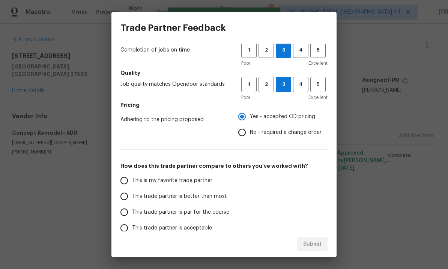
click at [130, 214] on input "This trade partner is par for the course" at bounding box center [124, 212] width 16 height 16
click at [321, 243] on span "Submit" at bounding box center [312, 243] width 18 height 9
radio input "true"
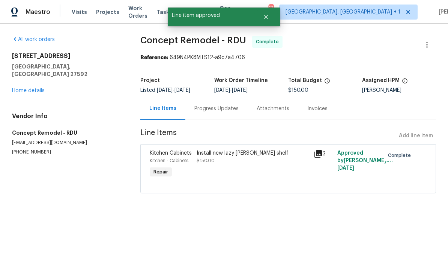
radio input "false"
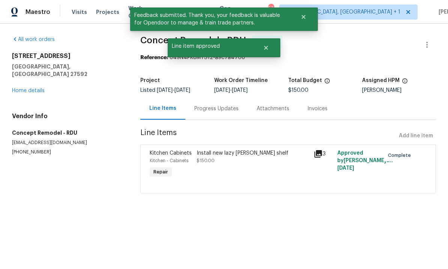
click at [36, 88] on link "Home details" at bounding box center [28, 90] width 33 height 5
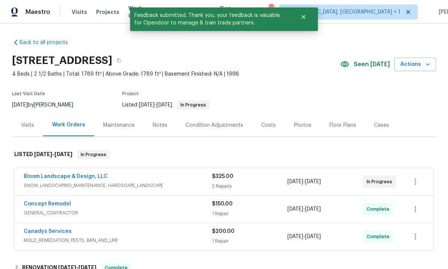
click at [81, 178] on link "Bloom Landscape & Design, LLC" at bounding box center [66, 176] width 84 height 5
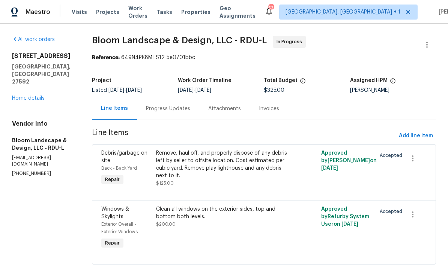
click at [170, 117] on div "Progress Updates" at bounding box center [168, 108] width 62 height 22
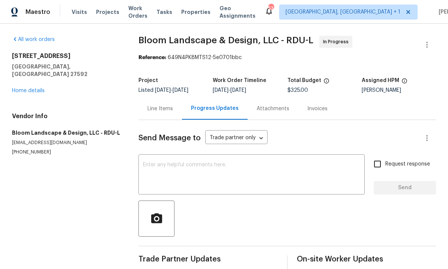
click at [158, 110] on div "Line Items" at bounding box center [161, 109] width 26 height 8
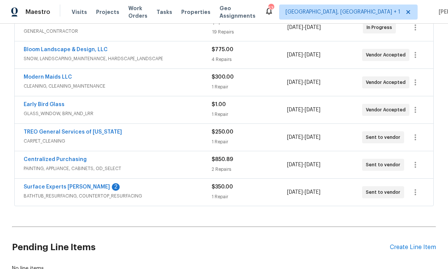
scroll to position [156, 0]
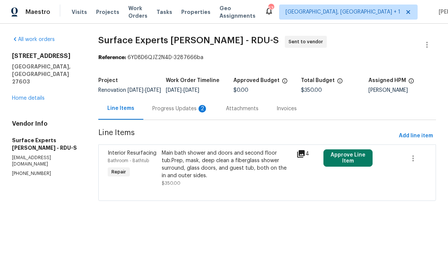
click at [181, 112] on div "Progress Updates 2" at bounding box center [180, 109] width 56 height 8
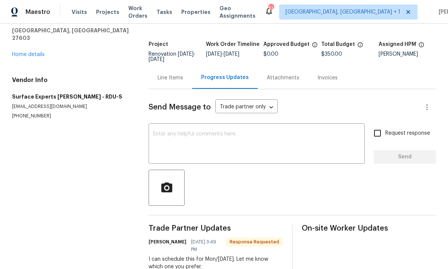
scroll to position [24, 0]
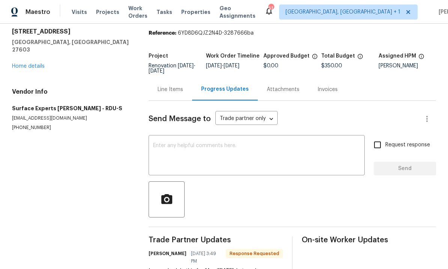
click at [32, 63] on link "Home details" at bounding box center [28, 65] width 33 height 5
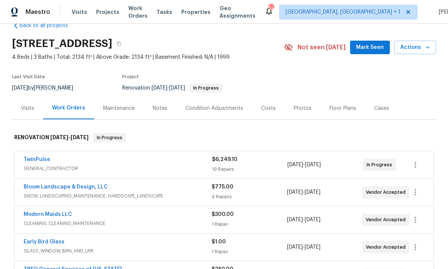
scroll to position [30, 0]
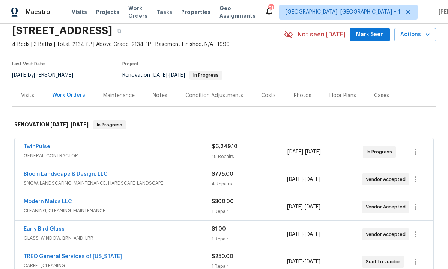
click at [44, 146] on link "TwinPulse" at bounding box center [37, 146] width 27 height 5
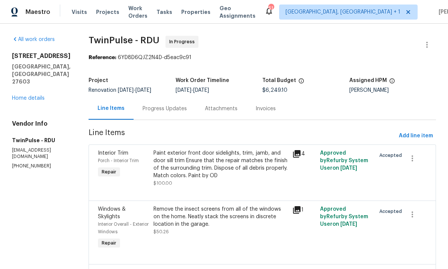
click at [164, 109] on div "Progress Updates" at bounding box center [165, 109] width 44 height 8
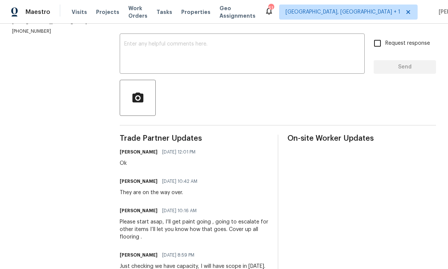
scroll to position [120, 0]
click at [162, 52] on textarea at bounding box center [242, 55] width 236 height 26
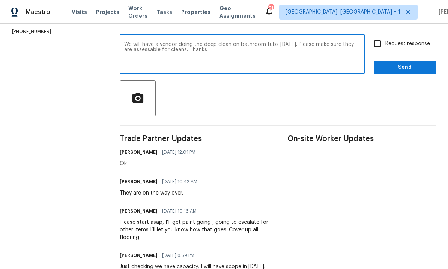
type textarea "We will have a vendor doing the deep clean on bathroom tubs [DATE]. Please make…"
click at [373, 51] on input "Request response" at bounding box center [378, 44] width 16 height 16
checkbox input "true"
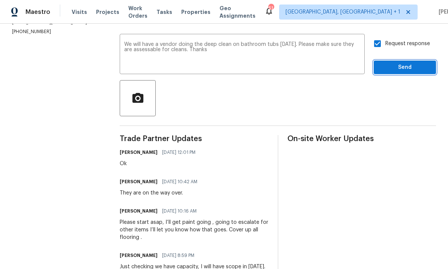
click at [400, 74] on button "Send" at bounding box center [405, 67] width 62 height 14
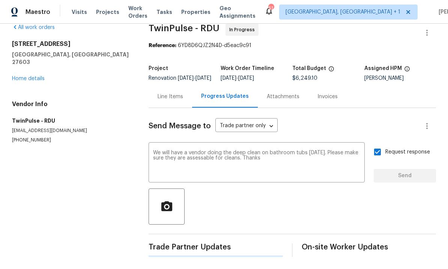
scroll to position [0, 0]
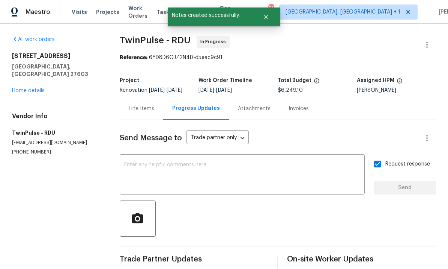
click at [32, 88] on link "Home details" at bounding box center [28, 90] width 33 height 5
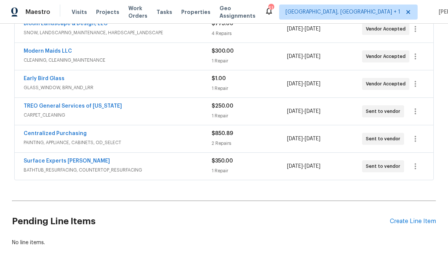
scroll to position [180, 0]
click at [66, 162] on link "Surface Experts [PERSON_NAME]" at bounding box center [67, 160] width 86 height 5
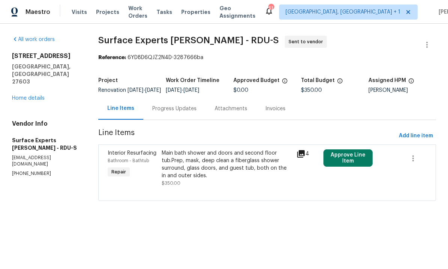
click at [358, 154] on button "Approve Line Item" at bounding box center [349, 157] width 50 height 17
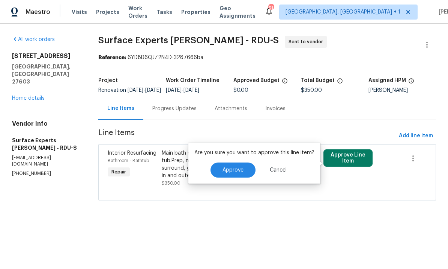
click at [231, 176] on button "Approve" at bounding box center [233, 169] width 45 height 15
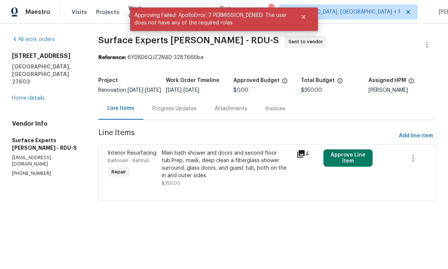
click at [170, 112] on div "Progress Updates" at bounding box center [174, 109] width 44 height 8
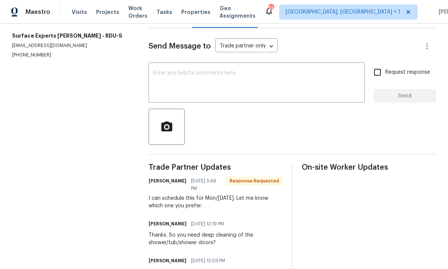
scroll to position [78, 0]
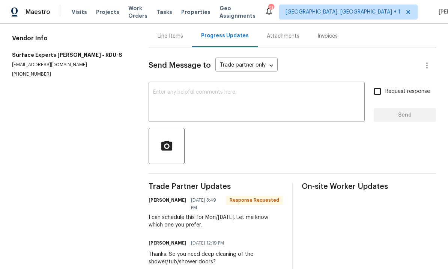
click at [189, 93] on textarea at bounding box center [256, 102] width 207 height 26
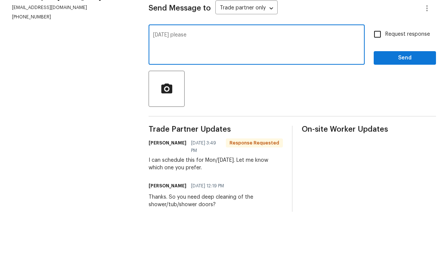
type textarea "[DATE] please"
click at [377, 83] on input "Request response" at bounding box center [378, 91] width 16 height 16
checkbox input "true"
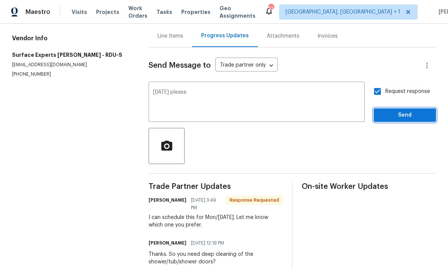
click at [411, 110] on span "Send" at bounding box center [405, 114] width 50 height 9
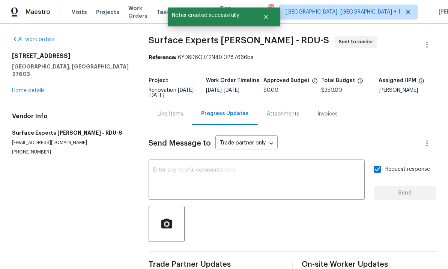
click at [35, 88] on link "Home details" at bounding box center [28, 90] width 33 height 5
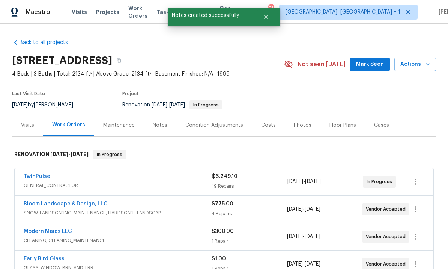
click at [40, 174] on link "TwinPulse" at bounding box center [37, 176] width 27 height 5
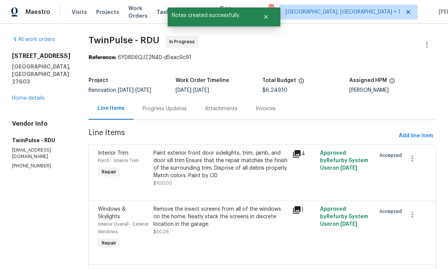
click at [168, 110] on div "Progress Updates" at bounding box center [165, 109] width 44 height 8
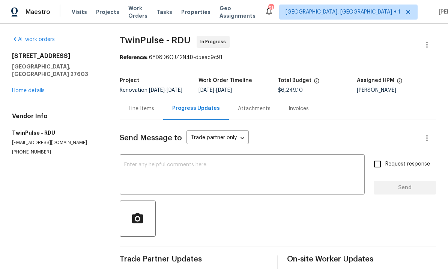
click at [32, 88] on link "Home details" at bounding box center [28, 90] width 33 height 5
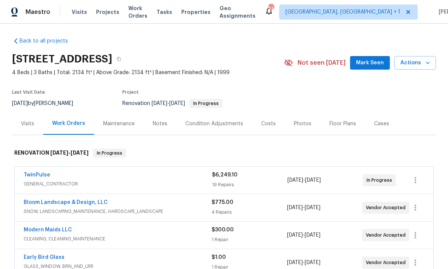
scroll to position [1, 0]
click at [268, 124] on div "Costs" at bounding box center [268, 124] width 15 height 8
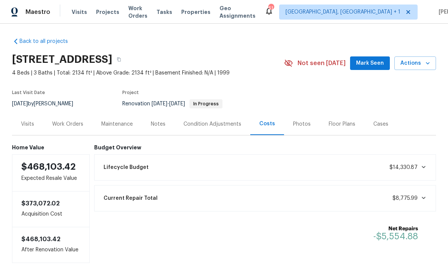
click at [68, 125] on div "Work Orders" at bounding box center [67, 124] width 31 height 8
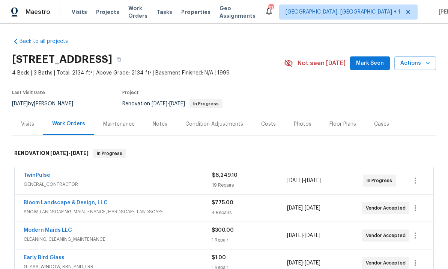
scroll to position [64, 0]
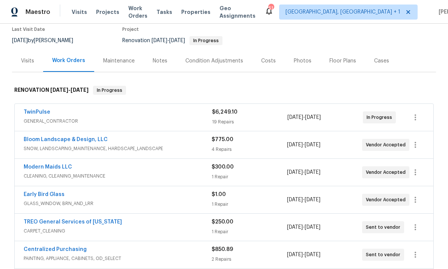
click at [58, 192] on link "Early Bird Glass" at bounding box center [44, 194] width 41 height 5
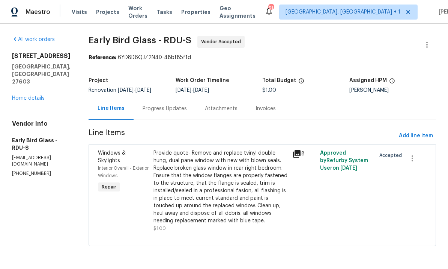
click at [162, 107] on div "Progress Updates" at bounding box center [165, 109] width 44 height 8
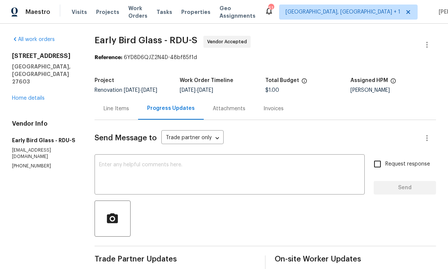
click at [38, 95] on link "Home details" at bounding box center [28, 97] width 33 height 5
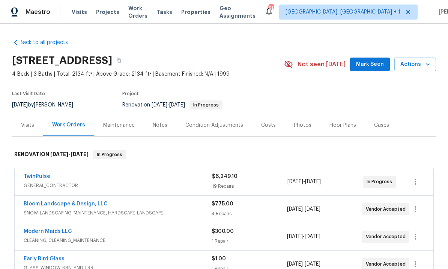
click at [41, 174] on link "TwinPulse" at bounding box center [37, 176] width 27 height 5
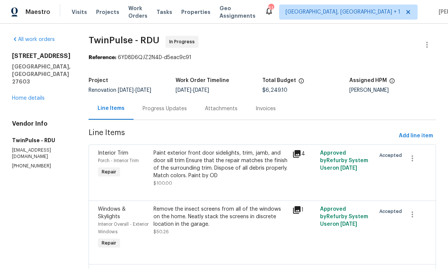
click at [168, 110] on div "Progress Updates" at bounding box center [165, 109] width 44 height 8
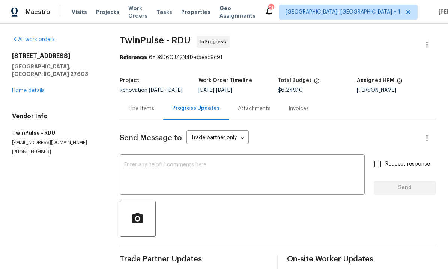
click at [180, 174] on textarea at bounding box center [242, 175] width 236 height 26
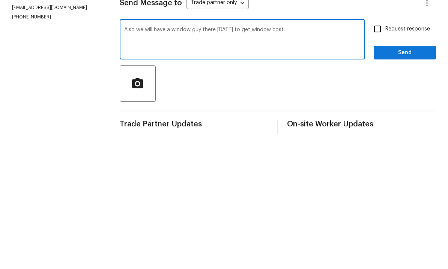
type textarea "Also we will have a window guy there [DATE] to get window cost."
click at [382, 156] on input "Request response" at bounding box center [378, 164] width 16 height 16
checkbox input "true"
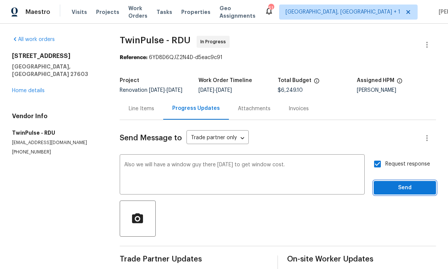
click at [406, 181] on button "Send" at bounding box center [405, 188] width 62 height 14
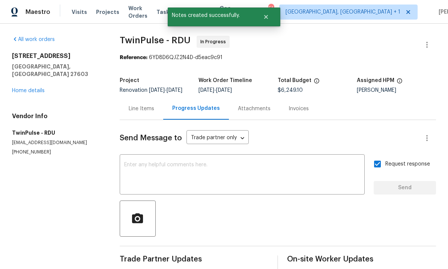
click at [39, 88] on link "Home details" at bounding box center [28, 90] width 33 height 5
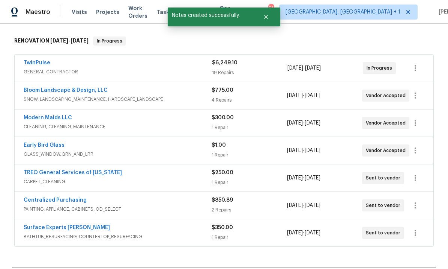
scroll to position [117, 0]
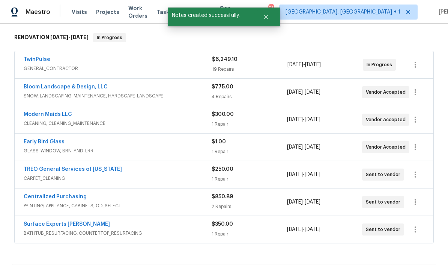
click at [51, 139] on link "Early Bird Glass" at bounding box center [44, 141] width 41 height 5
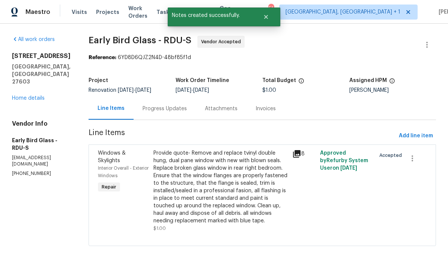
click at [156, 109] on div "Progress Updates" at bounding box center [165, 109] width 44 height 8
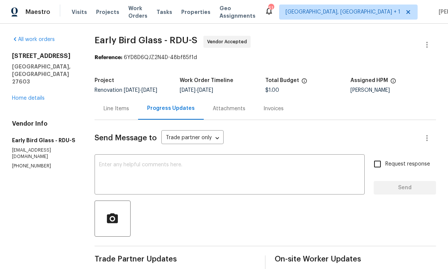
click at [36, 95] on link "Home details" at bounding box center [28, 97] width 33 height 5
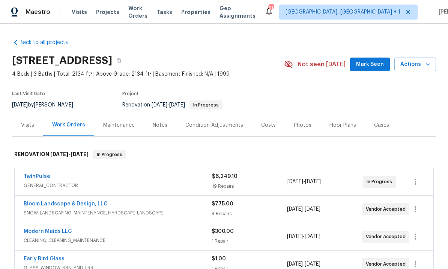
click at [368, 60] on span "Mark Seen" at bounding box center [370, 64] width 28 height 9
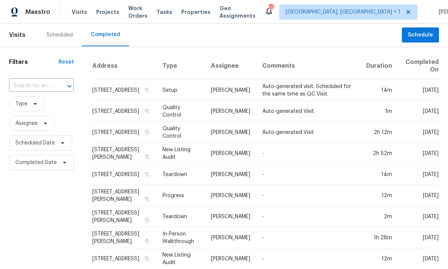
click at [54, 41] on div "Scheduled" at bounding box center [60, 35] width 44 height 23
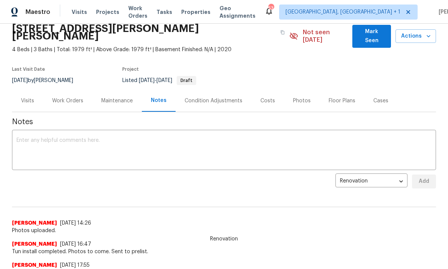
scroll to position [35, 0]
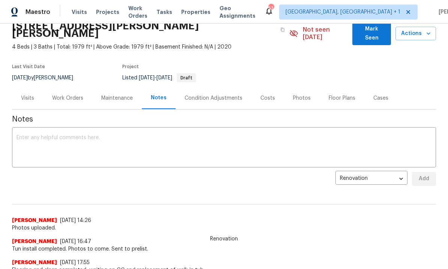
click at [67, 94] on div "Work Orders" at bounding box center [67, 98] width 31 height 8
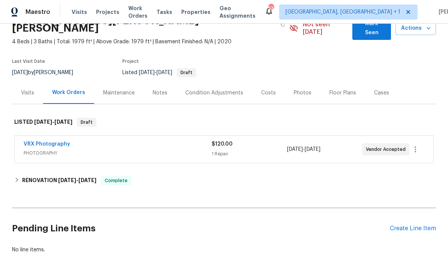
scroll to position [39, 0]
click at [161, 82] on div "Notes" at bounding box center [160, 93] width 33 height 22
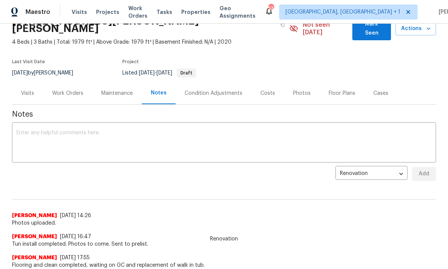
click at [296, 89] on div "Photos" at bounding box center [302, 93] width 18 height 8
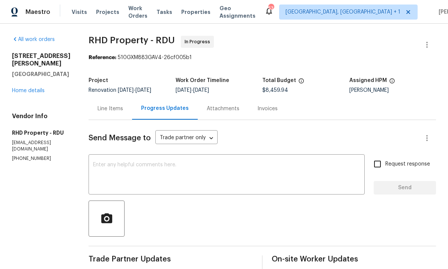
click at [29, 88] on link "Home details" at bounding box center [28, 90] width 33 height 5
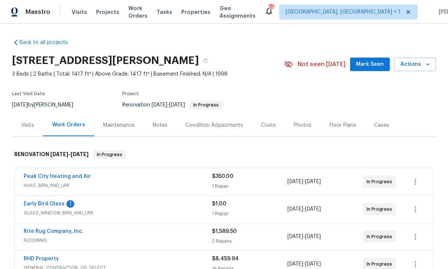
click at [52, 205] on link "Early Bird Glass" at bounding box center [44, 203] width 41 height 5
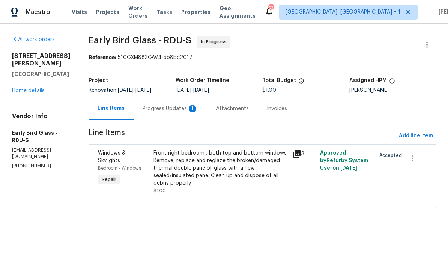
click at [164, 109] on div "Progress Updates 1" at bounding box center [171, 109] width 56 height 8
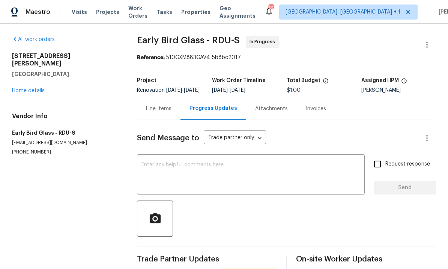
click at [34, 88] on link "Home details" at bounding box center [28, 90] width 33 height 5
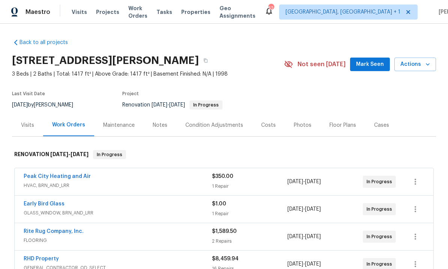
click at [59, 203] on link "Early Bird Glass" at bounding box center [44, 203] width 41 height 5
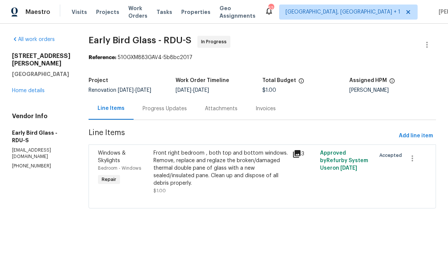
click at [162, 114] on div "Progress Updates" at bounding box center [165, 108] width 62 height 22
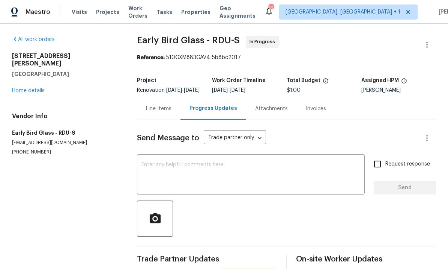
click at [161, 110] on div "Line Items" at bounding box center [159, 109] width 26 height 8
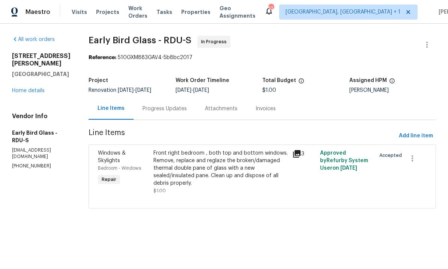
click at [175, 169] on div "Front right bedroom , both top and bottom windows. Remove, replace and reglaze …" at bounding box center [221, 168] width 134 height 38
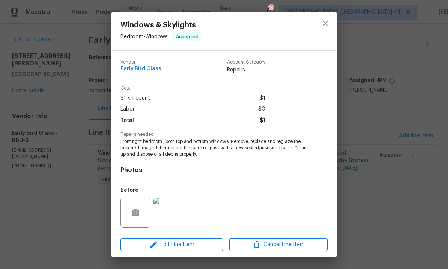
click at [356, 184] on div "Windows & Skylights Bedroom - Windows Accepted Vendor Early Bird Glass Account …" at bounding box center [224, 134] width 448 height 269
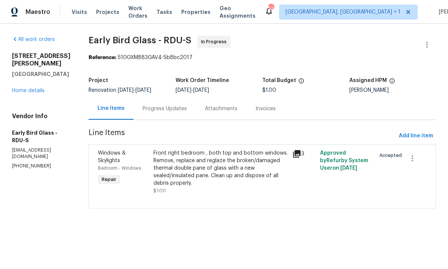
click at [160, 110] on div "Progress Updates" at bounding box center [165, 109] width 44 height 8
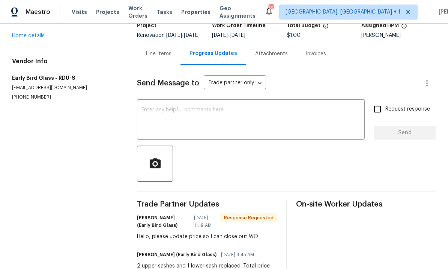
scroll to position [50, 0]
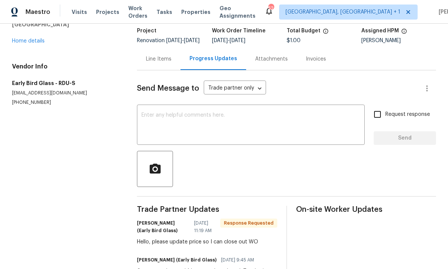
click at [165, 125] on textarea at bounding box center [251, 125] width 219 height 26
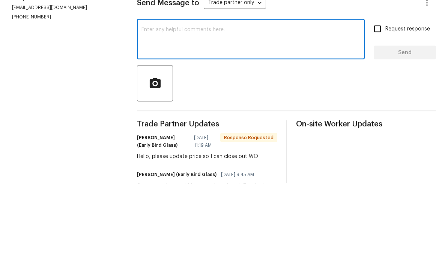
type textarea "I"
type textarea "Ok please"
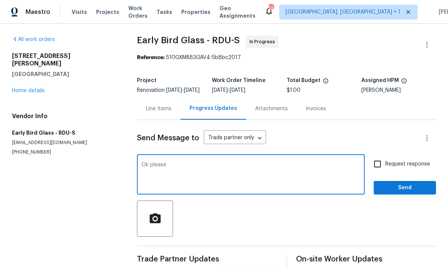
scroll to position [0, 0]
click at [157, 105] on div "Line Items" at bounding box center [159, 109] width 26 height 8
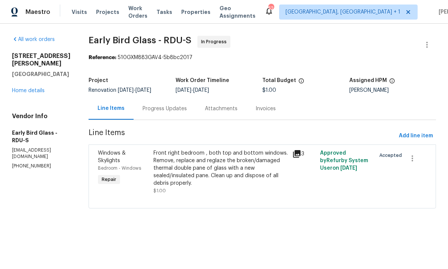
click at [163, 101] on div "Progress Updates" at bounding box center [165, 108] width 62 height 22
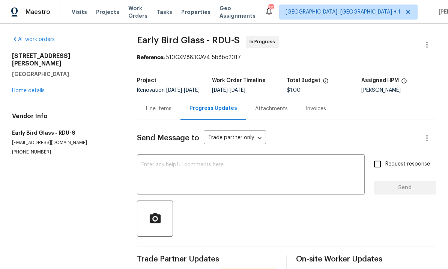
click at [170, 171] on textarea at bounding box center [251, 175] width 219 height 26
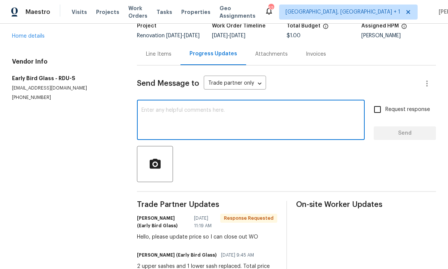
scroll to position [120, 0]
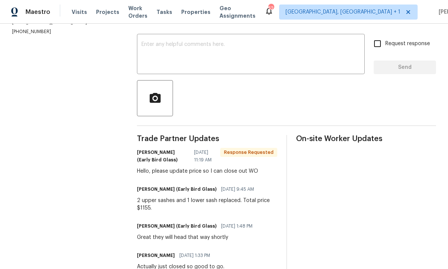
click at [139, 196] on div "2 upper sashes and 1 lower sash replaced. Total price $1155." at bounding box center [207, 203] width 140 height 15
click at [138, 178] on div "All work orders 705 Morton Farm Rd Holly Springs, NC 27540 Home details Vendor …" at bounding box center [224, 196] width 448 height 586
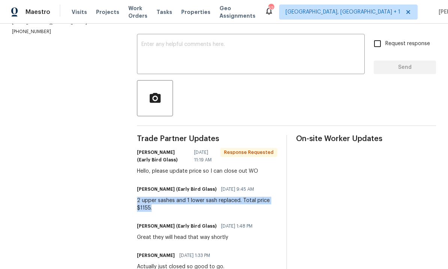
copy div "2 upper sashes and 1 lower sash replaced. Total price $1155."
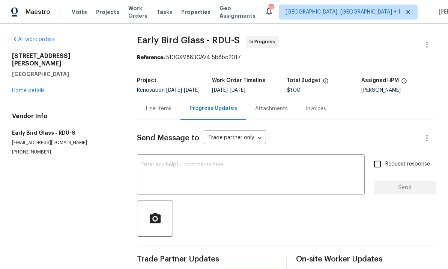
scroll to position [0, 0]
click at [160, 97] on div "Line Items" at bounding box center [159, 108] width 44 height 22
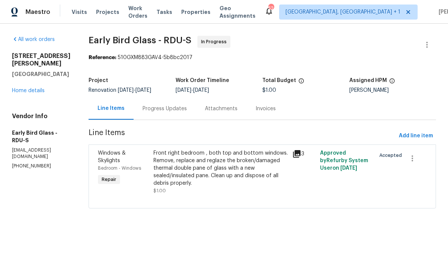
click at [226, 174] on div "Front right bedroom , both top and bottom windows. Remove, replace and reglaze …" at bounding box center [221, 168] width 134 height 38
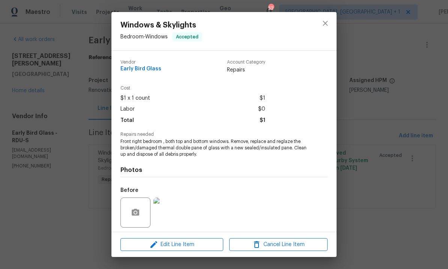
click at [346, 169] on div "Windows & Skylights Bedroom - Windows Accepted Vendor Early Bird Glass Account …" at bounding box center [224, 134] width 448 height 269
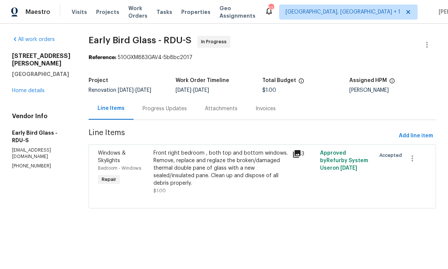
click at [166, 108] on div "Progress Updates" at bounding box center [165, 109] width 44 height 8
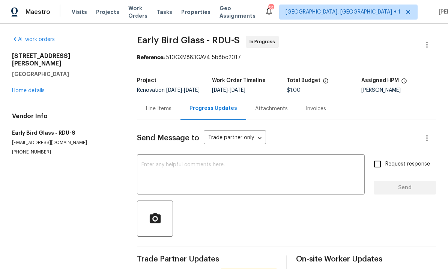
scroll to position [0, 0]
click at [161, 112] on div "Line Items" at bounding box center [159, 109] width 26 height 8
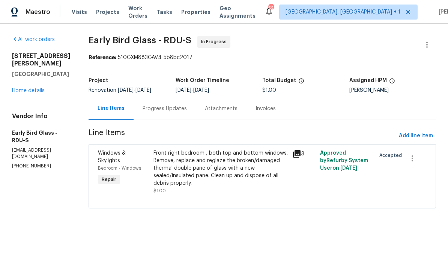
click at [163, 109] on div "Progress Updates" at bounding box center [165, 109] width 44 height 8
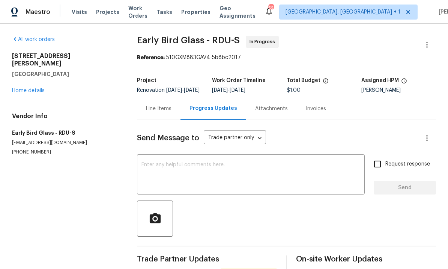
click at [162, 112] on div "Line Items" at bounding box center [159, 109] width 26 height 8
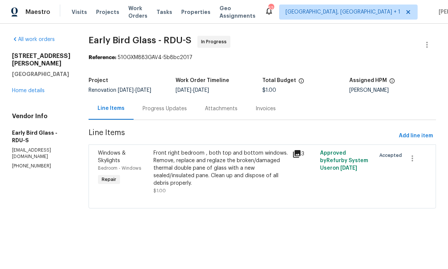
click at [199, 171] on div "Front right bedroom , both top and bottom windows. Remove, replace and reglaze …" at bounding box center [221, 168] width 134 height 38
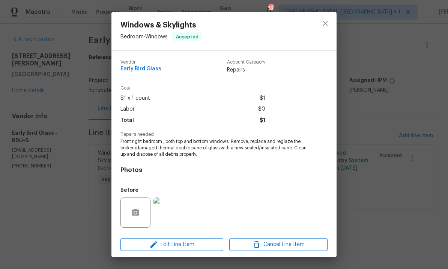
click at [177, 220] on img at bounding box center [169, 212] width 30 height 30
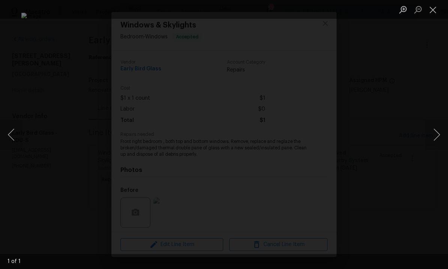
click at [439, 92] on div "Lightbox" at bounding box center [224, 134] width 448 height 269
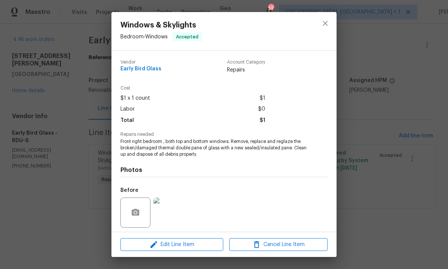
click at [383, 129] on div "Windows & Skylights Bedroom - Windows Accepted Vendor Early Bird Glass Account …" at bounding box center [224, 134] width 448 height 269
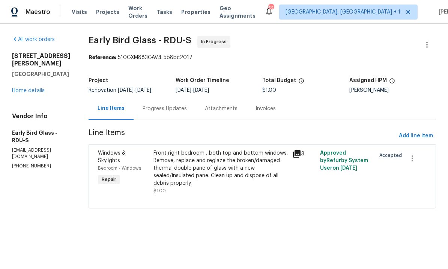
click at [161, 109] on div "Progress Updates" at bounding box center [165, 109] width 44 height 8
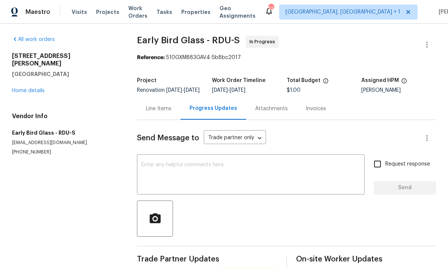
click at [180, 171] on textarea at bounding box center [251, 175] width 219 height 26
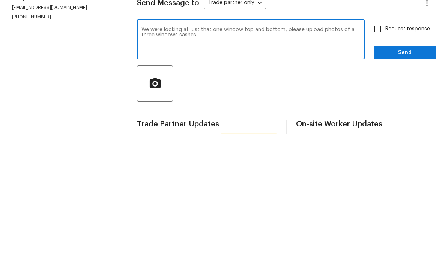
scroll to position [28, 0]
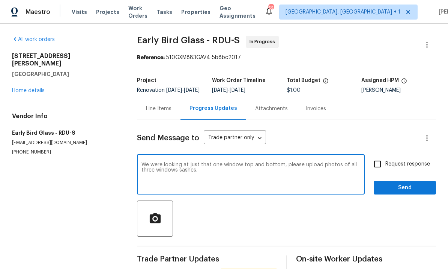
click at [210, 162] on textarea "We were looking at just that one window top and bottom, please upload photos of…" at bounding box center [251, 175] width 219 height 26
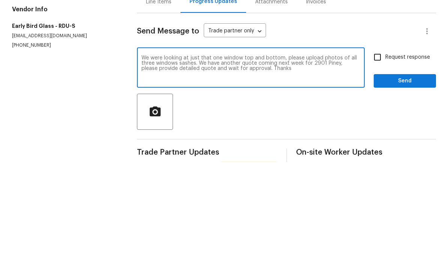
type textarea "We were looking at just that one window top and bottom, please upload photos of…"
click at [380, 156] on input "Request response" at bounding box center [378, 164] width 16 height 16
checkbox input "true"
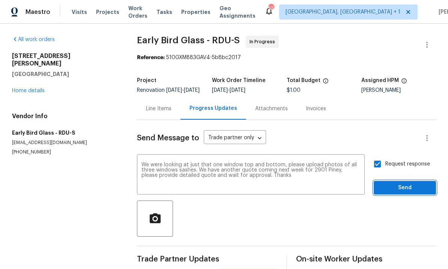
click at [409, 183] on span "Send" at bounding box center [405, 187] width 50 height 9
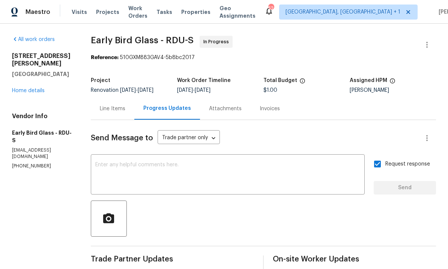
scroll to position [0, 0]
click at [116, 105] on div "Line Items" at bounding box center [113, 109] width 26 height 8
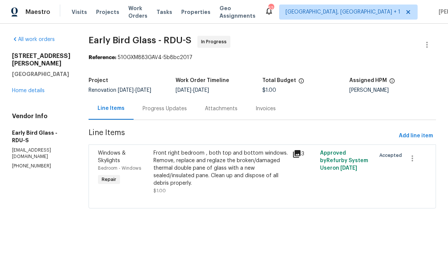
click at [186, 173] on div "Front right bedroom , both top and bottom windows. Remove, replace and reglaze …" at bounding box center [221, 168] width 134 height 38
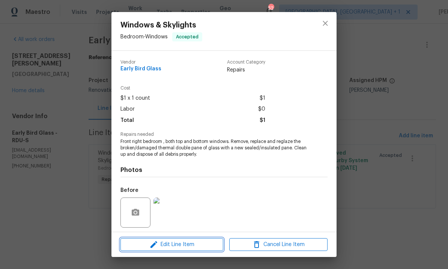
click at [191, 243] on span "Edit Line Item" at bounding box center [172, 244] width 98 height 9
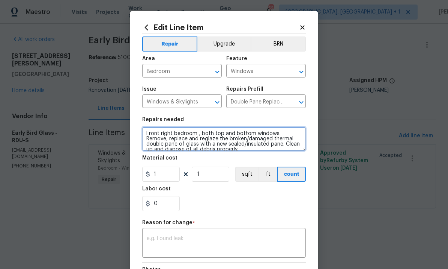
click at [201, 134] on textarea "Front right bedroom , both top and bottom windows. Remove, replace and reglaze …" at bounding box center [224, 139] width 164 height 24
type textarea "Front right bedroom , three sashes, both top and bottom windows. Remove, replac…"
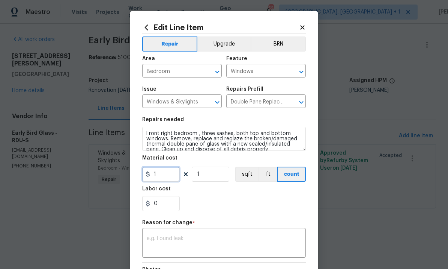
click at [168, 180] on input "1" at bounding box center [161, 173] width 38 height 15
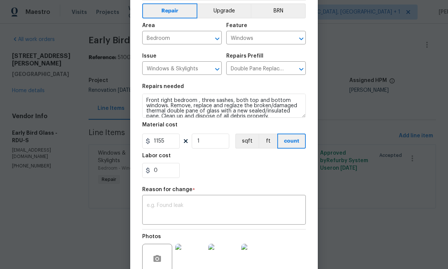
scroll to position [47, 0]
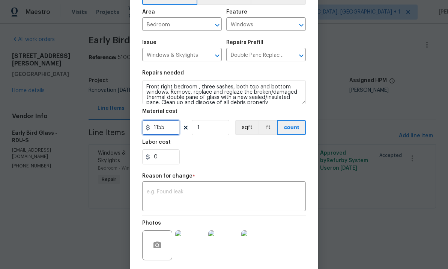
type input "1155"
click at [184, 197] on textarea at bounding box center [224, 197] width 155 height 16
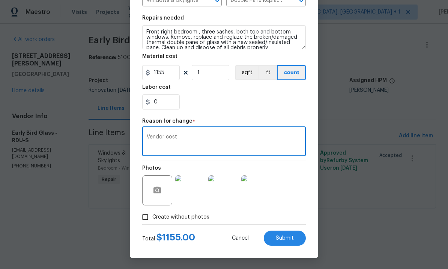
scroll to position [103, 0]
type textarea "Vendor cost"
click at [282, 239] on span "Submit" at bounding box center [285, 238] width 18 height 6
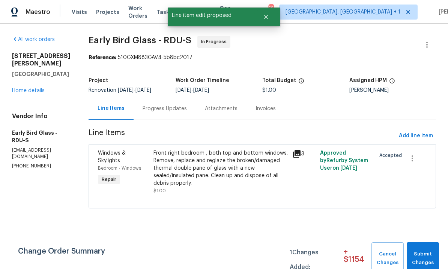
scroll to position [0, 0]
click at [421, 253] on span "Submit Changes" at bounding box center [423, 257] width 25 height 17
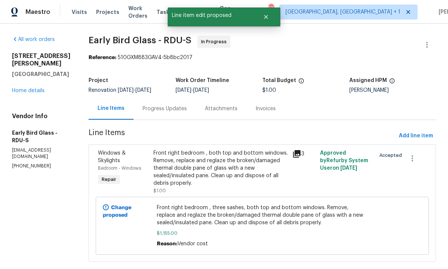
click at [29, 93] on link "Home details" at bounding box center [28, 90] width 33 height 5
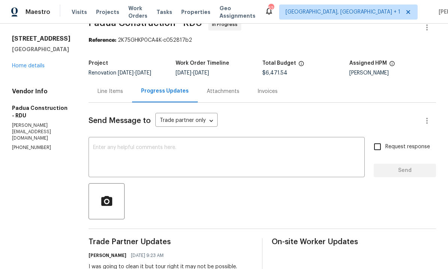
scroll to position [39, 0]
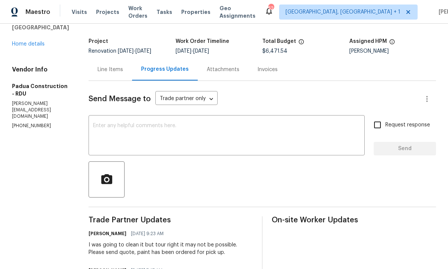
click at [32, 47] on link "Home details" at bounding box center [28, 43] width 33 height 5
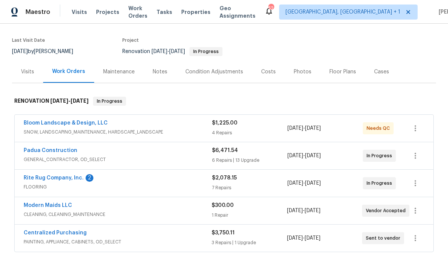
scroll to position [54, 0]
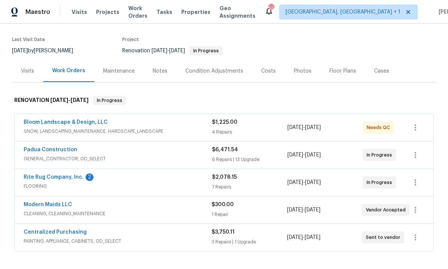
click at [62, 174] on link "Rite Rug Company, Inc." at bounding box center [54, 176] width 60 height 5
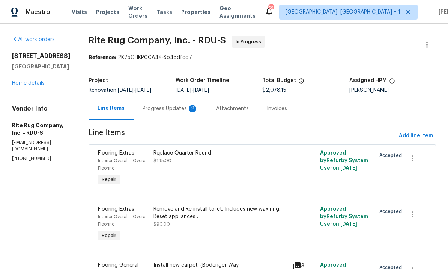
click at [175, 106] on div "Progress Updates 2" at bounding box center [171, 109] width 56 height 8
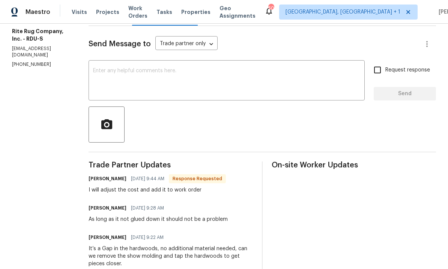
scroll to position [115, 0]
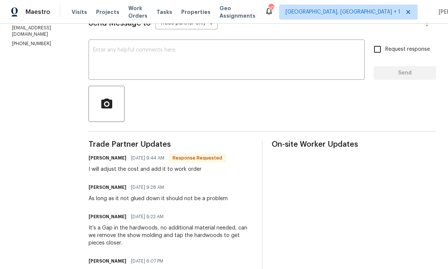
click at [134, 59] on textarea at bounding box center [226, 60] width 267 height 26
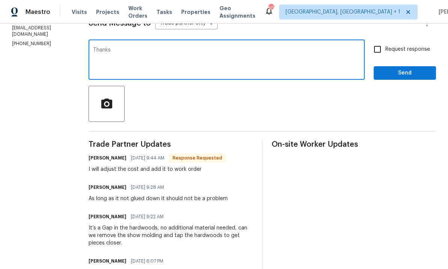
type textarea "Thanks"
click at [383, 48] on input "Request response" at bounding box center [378, 49] width 16 height 16
checkbox input "true"
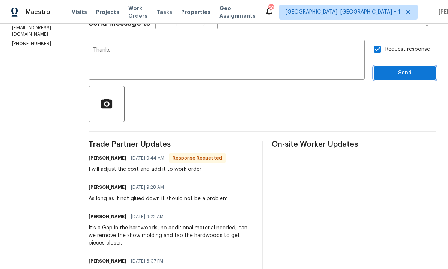
click at [407, 80] on button "Send" at bounding box center [405, 73] width 62 height 14
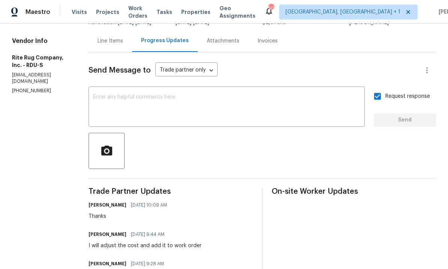
scroll to position [47, 0]
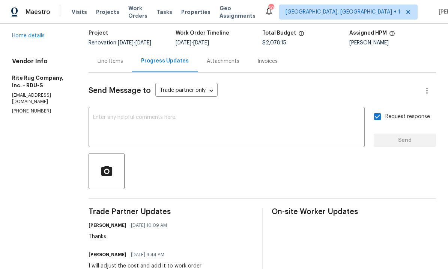
click at [137, 120] on textarea at bounding box center [226, 128] width 267 height 26
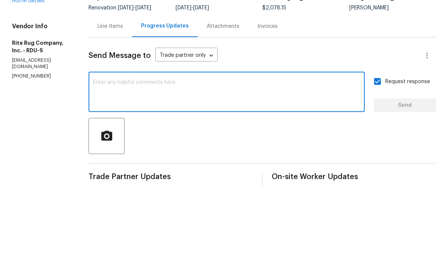
scroll to position [28, 0]
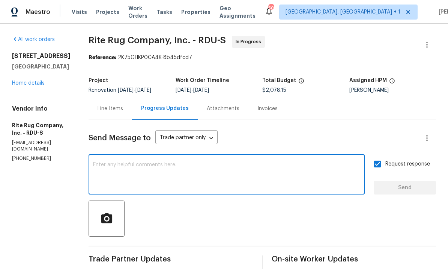
click at [30, 80] on link "Home details" at bounding box center [28, 82] width 33 height 5
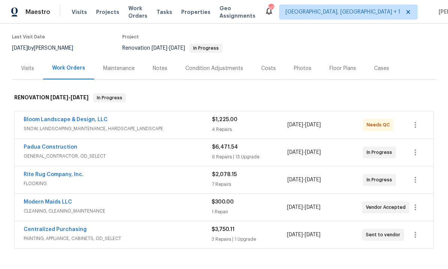
scroll to position [59, 0]
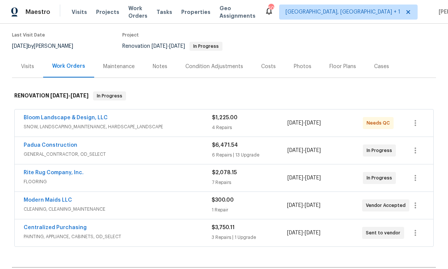
click at [58, 197] on link "Modern Maids LLC" at bounding box center [48, 199] width 48 height 5
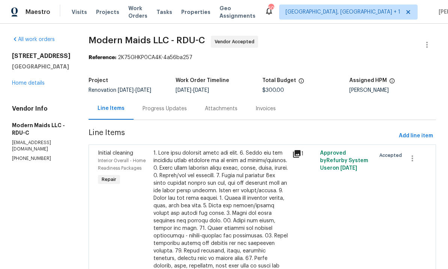
click at [170, 113] on div "Progress Updates" at bounding box center [165, 108] width 62 height 22
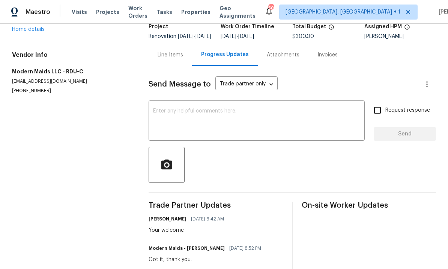
scroll to position [48, 0]
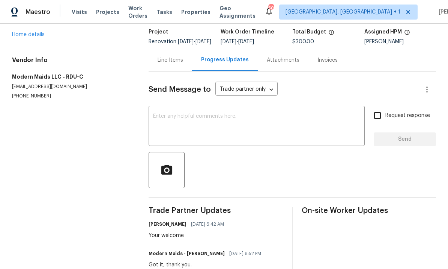
click at [33, 35] on link "Home details" at bounding box center [28, 34] width 33 height 5
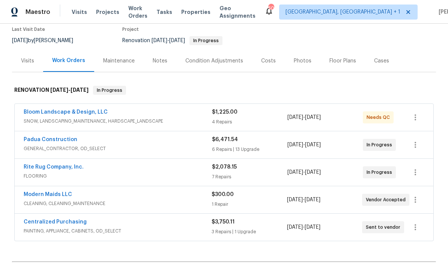
scroll to position [63, 0]
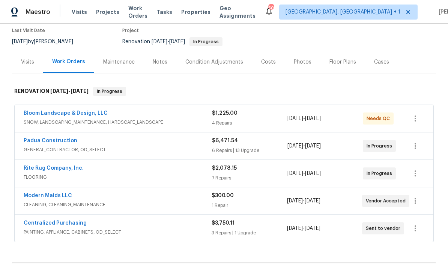
click at [53, 196] on link "Modern Maids LLC" at bounding box center [48, 195] width 48 height 5
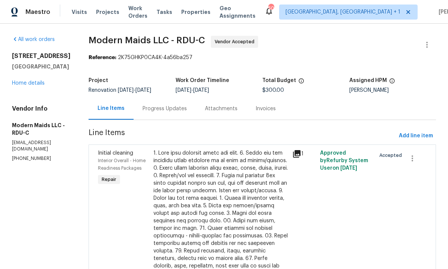
click at [173, 113] on div "Progress Updates" at bounding box center [165, 108] width 62 height 22
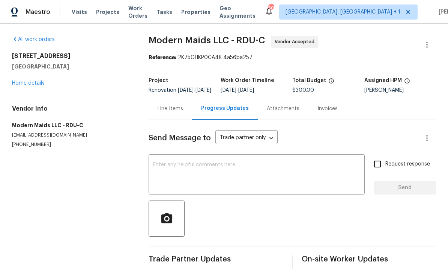
click at [38, 80] on link "Home details" at bounding box center [28, 82] width 33 height 5
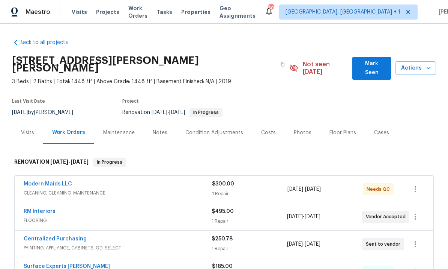
click at [157, 129] on div "Notes" at bounding box center [160, 133] width 15 height 8
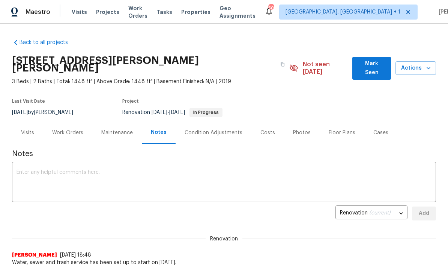
click at [270, 129] on div "Costs" at bounding box center [268, 133] width 15 height 8
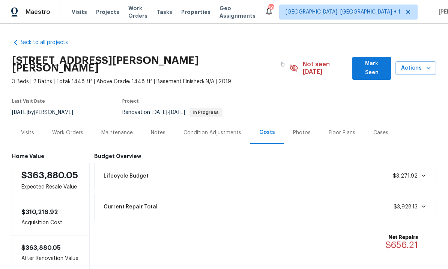
click at [71, 130] on div "Work Orders" at bounding box center [67, 132] width 49 height 22
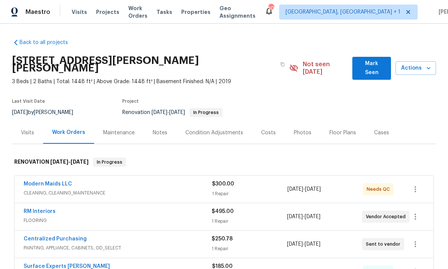
click at [161, 129] on div "Notes" at bounding box center [160, 132] width 33 height 22
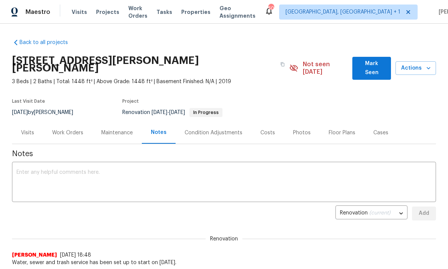
click at [65, 169] on textarea at bounding box center [224, 182] width 415 height 26
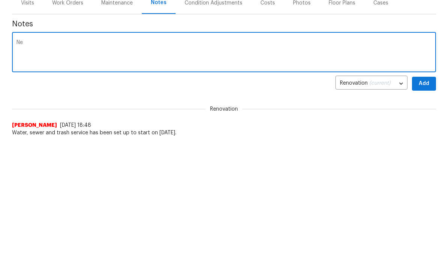
type textarea "N"
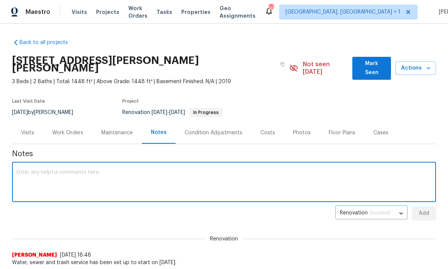
click at [205, 129] on div "Condition Adjustments" at bounding box center [214, 133] width 58 height 8
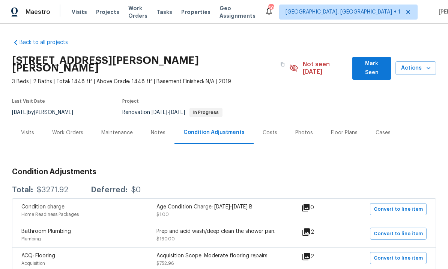
click at [66, 129] on div "Work Orders" at bounding box center [67, 133] width 31 height 8
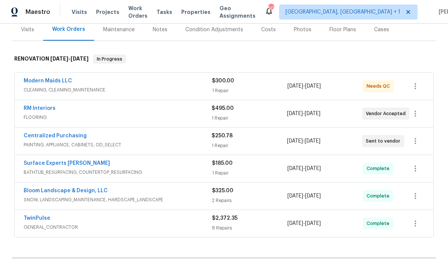
scroll to position [103, 0]
click at [45, 223] on span "GENERAL_CONTRACTOR" at bounding box center [118, 227] width 189 height 8
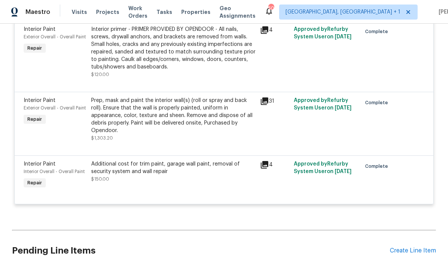
scroll to position [672, 0]
click at [273, 96] on div "31" at bounding box center [274, 100] width 29 height 9
click at [266, 97] on icon at bounding box center [264, 100] width 9 height 9
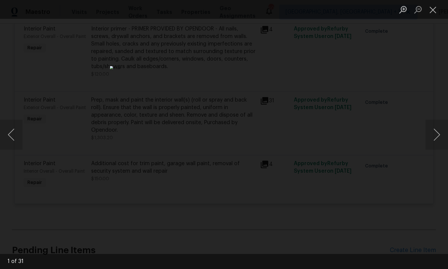
click at [440, 131] on button "Next image" at bounding box center [437, 134] width 23 height 30
click at [439, 136] on button "Next image" at bounding box center [437, 134] width 23 height 30
click at [440, 136] on button "Next image" at bounding box center [437, 134] width 23 height 30
click at [433, 165] on div "Lightbox" at bounding box center [224, 134] width 448 height 269
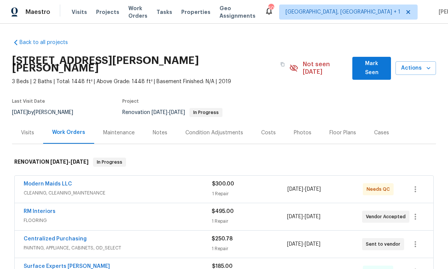
scroll to position [0, 0]
click at [162, 129] on div "Notes" at bounding box center [160, 133] width 15 height 8
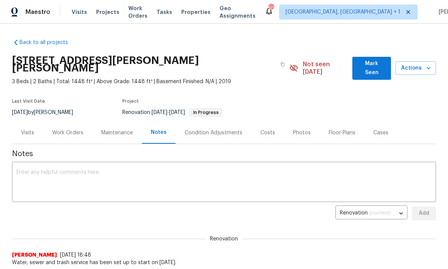
click at [47, 163] on div "x ​" at bounding box center [224, 182] width 424 height 38
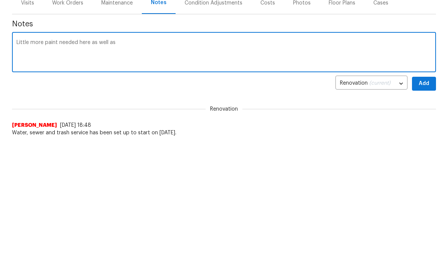
type textarea "Little more paint needed here as well as"
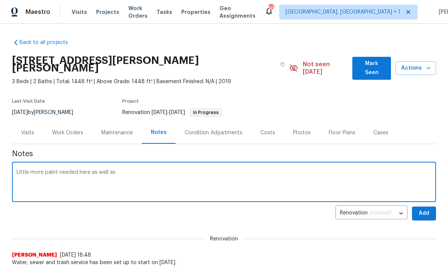
click at [72, 129] on div "Work Orders" at bounding box center [67, 133] width 31 height 8
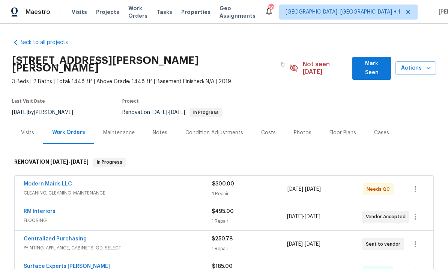
click at [204, 121] on div "Condition Adjustments" at bounding box center [215, 132] width 76 height 22
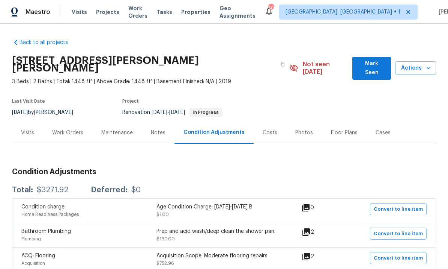
click at [68, 129] on div "Work Orders" at bounding box center [67, 133] width 31 height 8
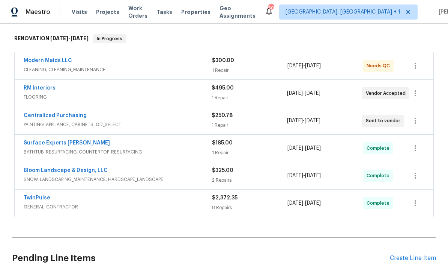
scroll to position [126, 0]
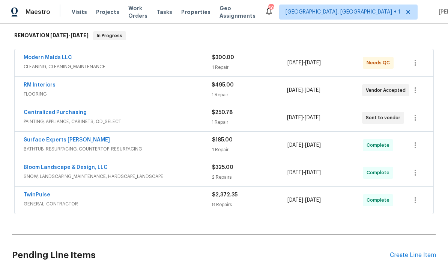
click at [38, 192] on link "TwinPulse" at bounding box center [37, 194] width 27 height 5
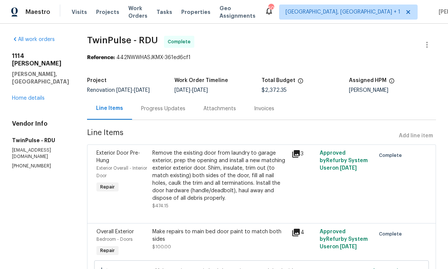
click at [163, 105] on div "Progress Updates" at bounding box center [163, 109] width 44 height 8
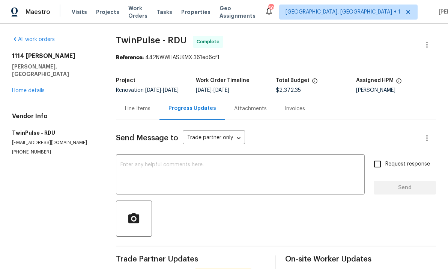
click at [147, 162] on textarea at bounding box center [241, 175] width 240 height 26
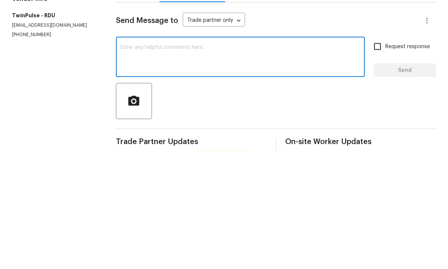
scroll to position [28, 0]
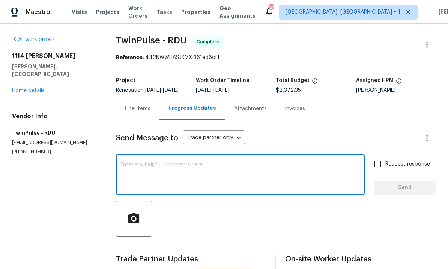
click at [144, 162] on textarea at bounding box center [241, 175] width 240 height 26
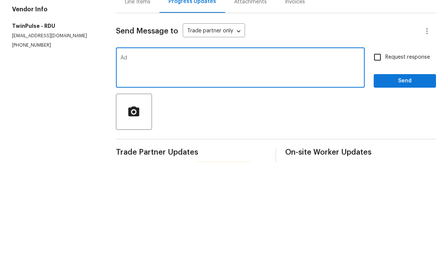
type textarea "A"
type textarea "S"
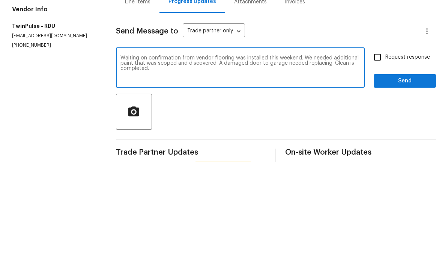
click at [220, 162] on textarea "Waiting on confirmation from vendor flooring was installed this weekend. We nee…" at bounding box center [241, 175] width 240 height 26
click at [226, 162] on textarea "Waiting on confirmation from vendor flooring was installed this weekend. We nee…" at bounding box center [241, 175] width 240 height 26
type textarea "Waiting on confirmation from vendor flooring was installed this weekend. We nee…"
click at [383, 156] on input "Request response" at bounding box center [378, 164] width 16 height 16
checkbox input "true"
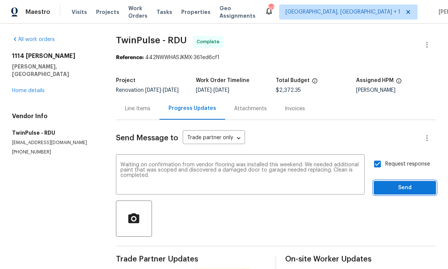
click at [408, 183] on span "Send" at bounding box center [405, 187] width 50 height 9
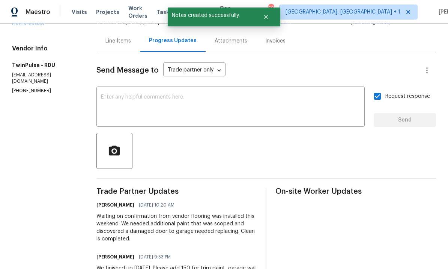
scroll to position [68, 0]
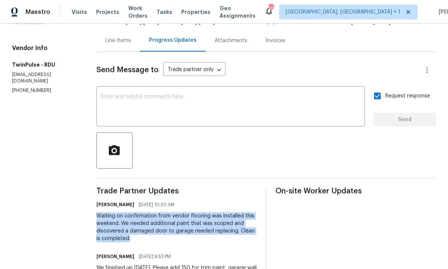
click at [136, 224] on div "Waiting on confirmation from vendor flooring was installed this weekend. We nee…" at bounding box center [177, 227] width 161 height 30
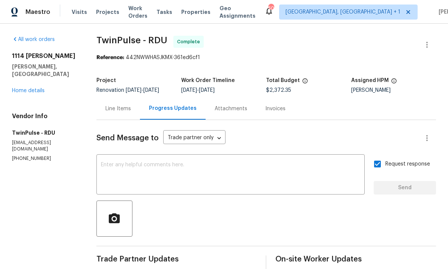
scroll to position [0, 0]
click at [33, 88] on link "Home details" at bounding box center [28, 90] width 33 height 5
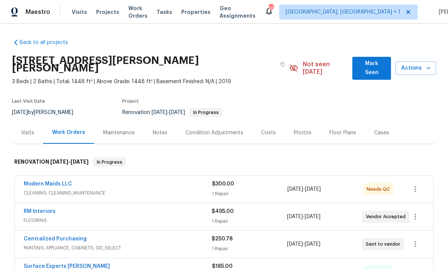
click at [162, 129] on div "Notes" at bounding box center [160, 133] width 15 height 8
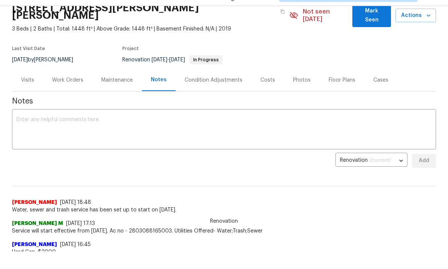
click at [64, 117] on textarea at bounding box center [224, 130] width 415 height 26
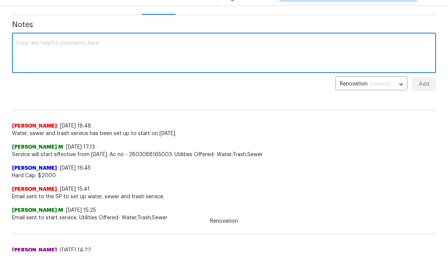
scroll to position [110, 0]
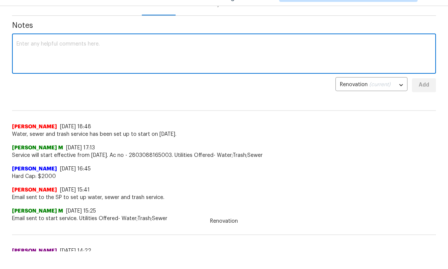
click at [48, 42] on textarea at bounding box center [224, 54] width 415 height 26
paste textarea "Waiting on confirmation from vendor flooring was installed this weekend. We nee…"
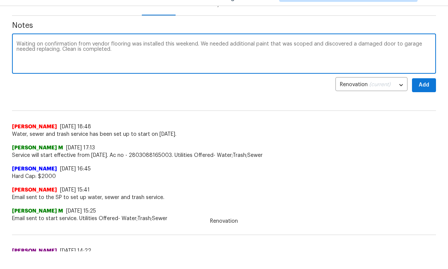
type textarea "Waiting on confirmation from vendor flooring was installed this weekend. We nee…"
click at [423, 80] on span "Add" at bounding box center [424, 84] width 12 height 9
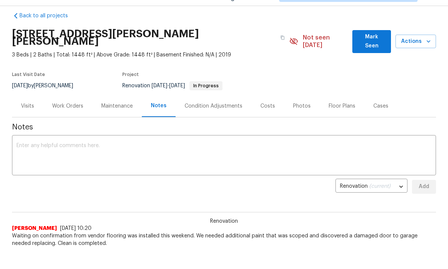
scroll to position [7, 0]
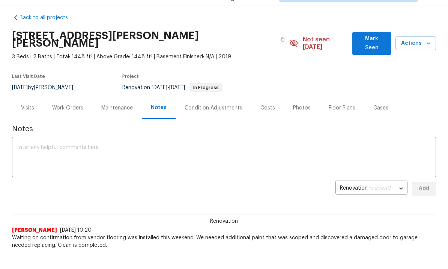
click at [74, 97] on div "Work Orders" at bounding box center [67, 108] width 49 height 22
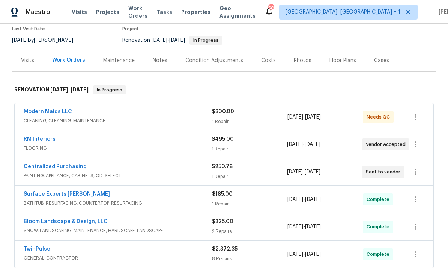
scroll to position [72, 0]
click at [48, 246] on link "TwinPulse" at bounding box center [37, 248] width 27 height 5
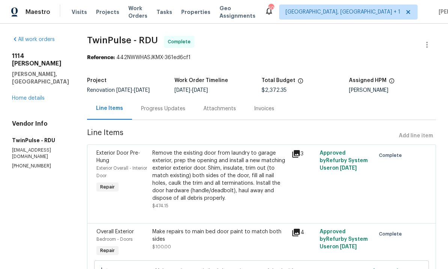
click at [163, 107] on div "Progress Updates" at bounding box center [163, 109] width 44 height 8
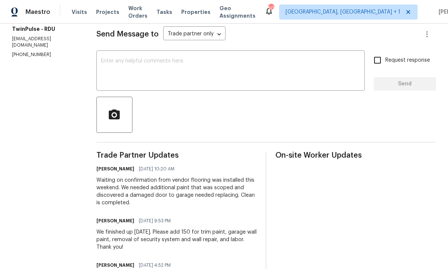
scroll to position [104, 0]
click at [150, 55] on div "x ​" at bounding box center [231, 71] width 269 height 38
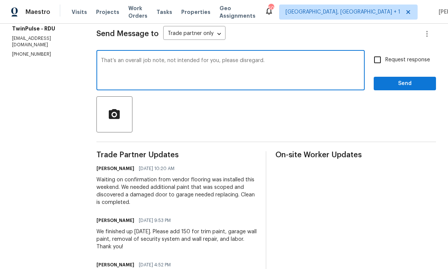
type textarea "That’s an overall job note, not intended for you, please disregard."
click at [379, 62] on input "Request response" at bounding box center [378, 60] width 16 height 16
checkbox input "true"
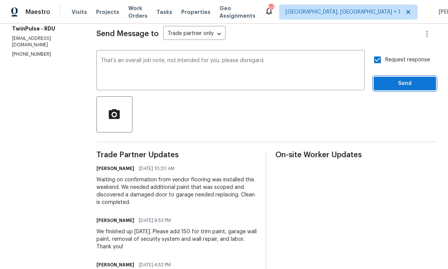
click at [415, 83] on span "Send" at bounding box center [405, 83] width 50 height 9
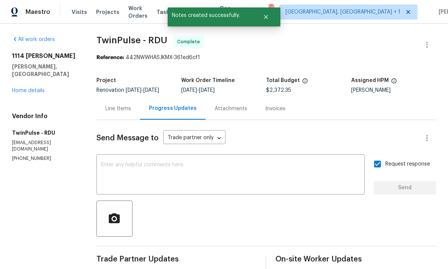
click at [25, 88] on link "Home details" at bounding box center [28, 90] width 33 height 5
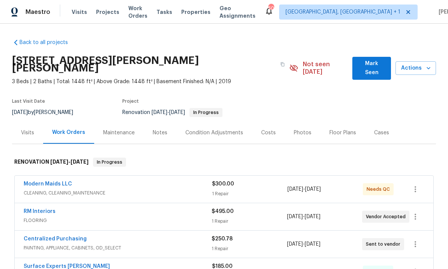
click at [381, 57] on button "Mark Seen" at bounding box center [372, 68] width 39 height 23
